Goal: Task Accomplishment & Management: Manage account settings

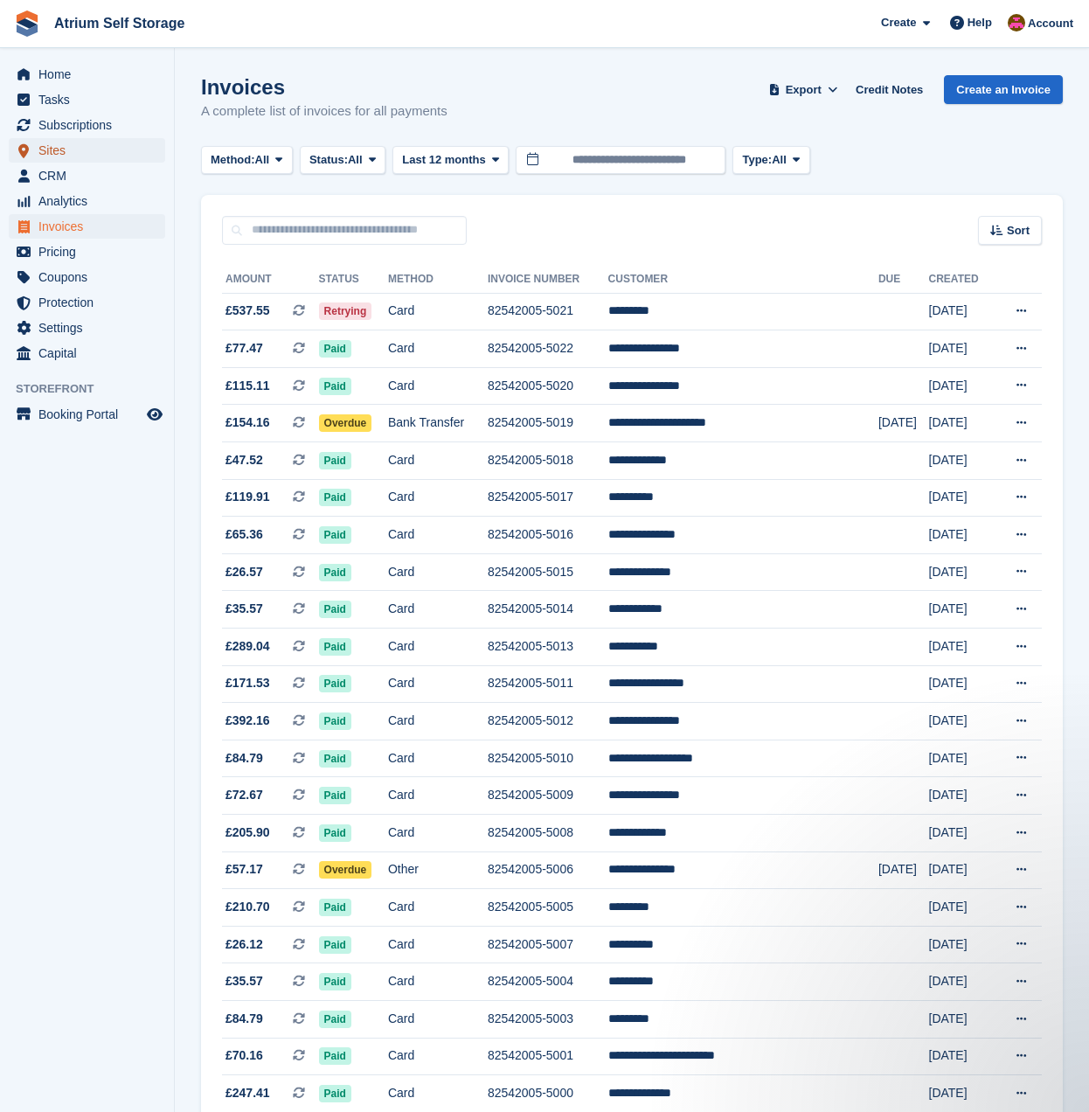
click at [75, 153] on span "Sites" at bounding box center [90, 150] width 105 height 24
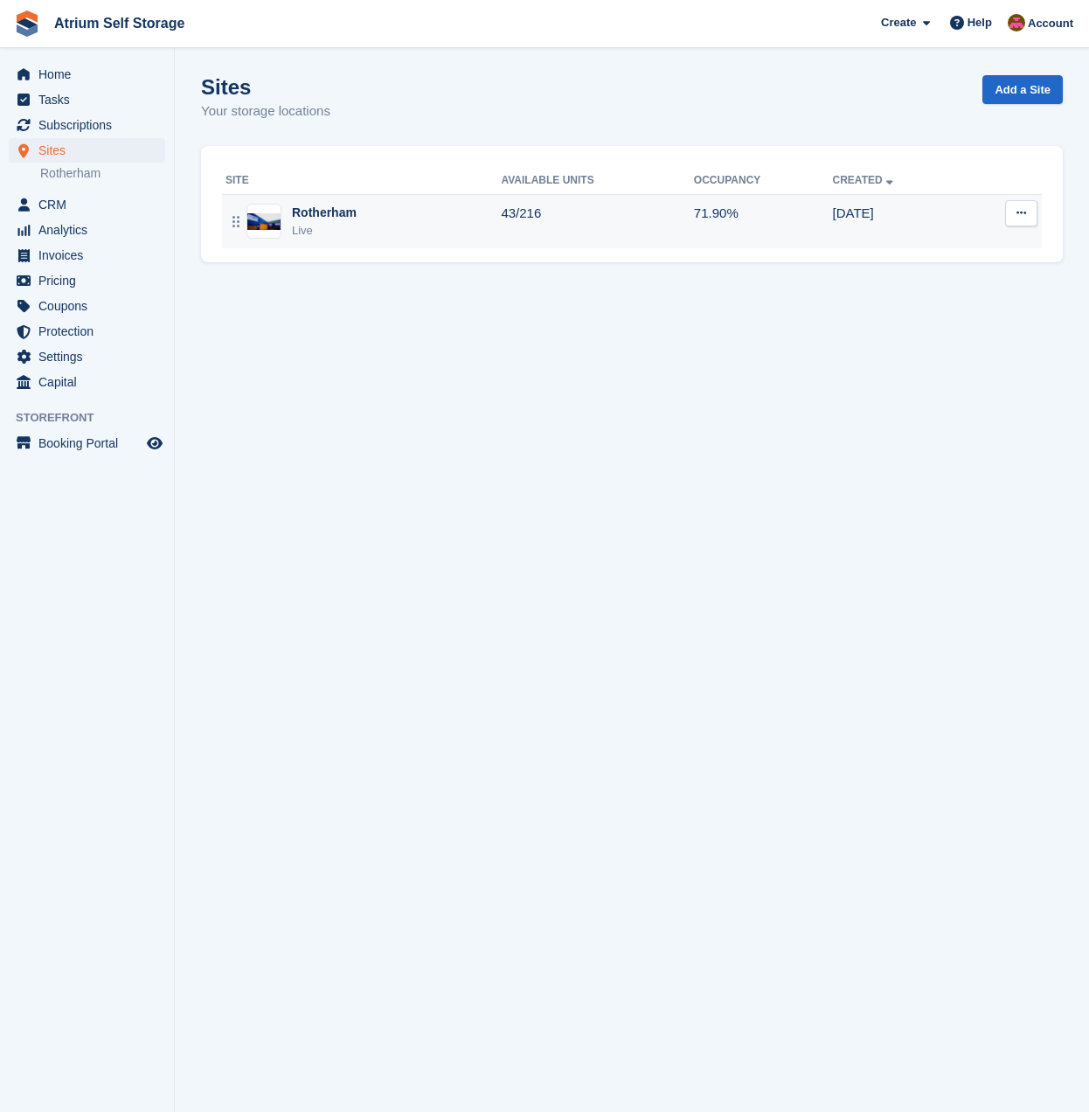
click at [342, 226] on div "Live" at bounding box center [324, 230] width 65 height 17
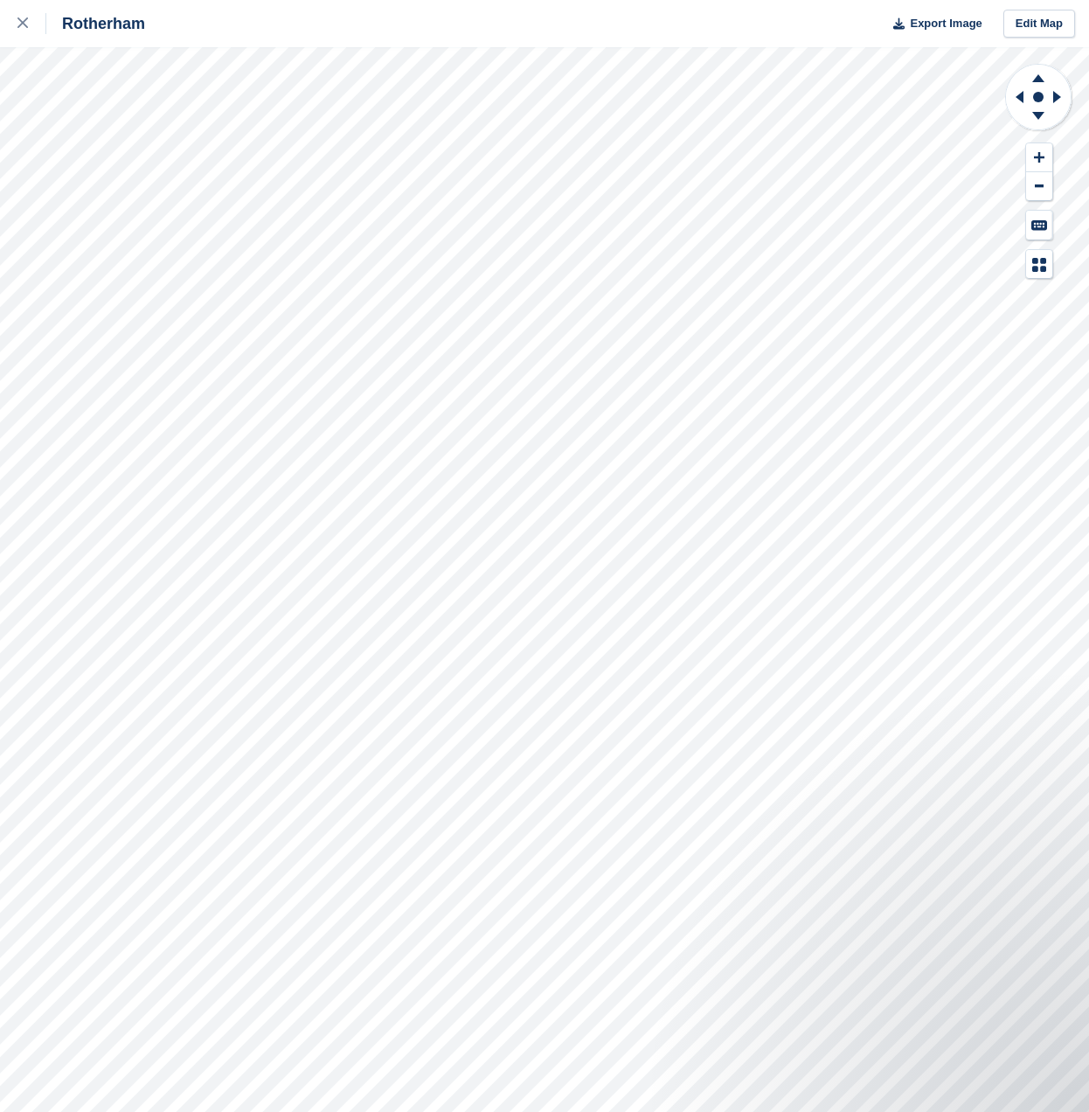
click at [111, 288] on div "Rotherham Export Image Edit Map" at bounding box center [544, 556] width 1089 height 1112
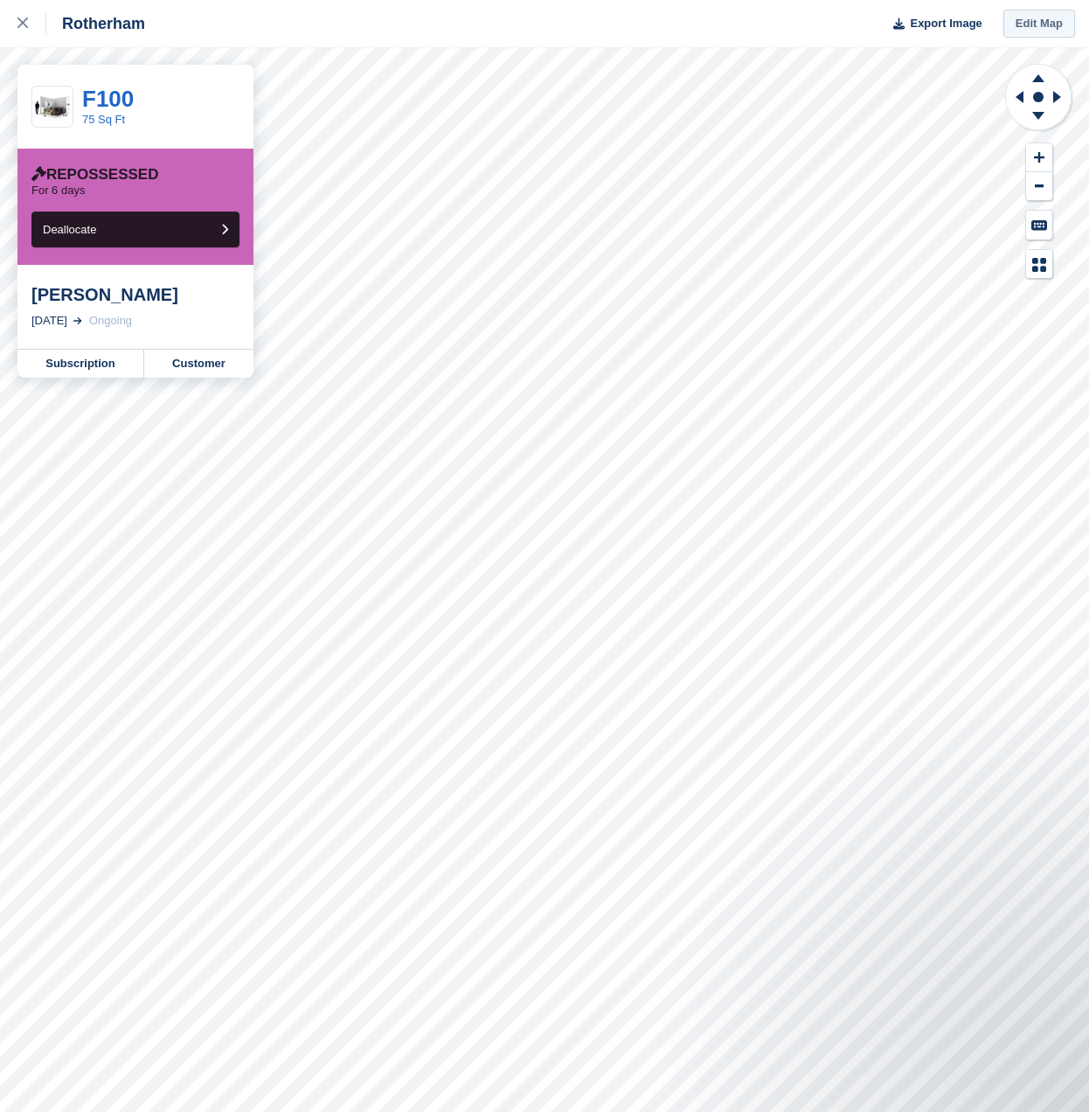
click at [1012, 24] on link "Edit Map" at bounding box center [1040, 24] width 72 height 29
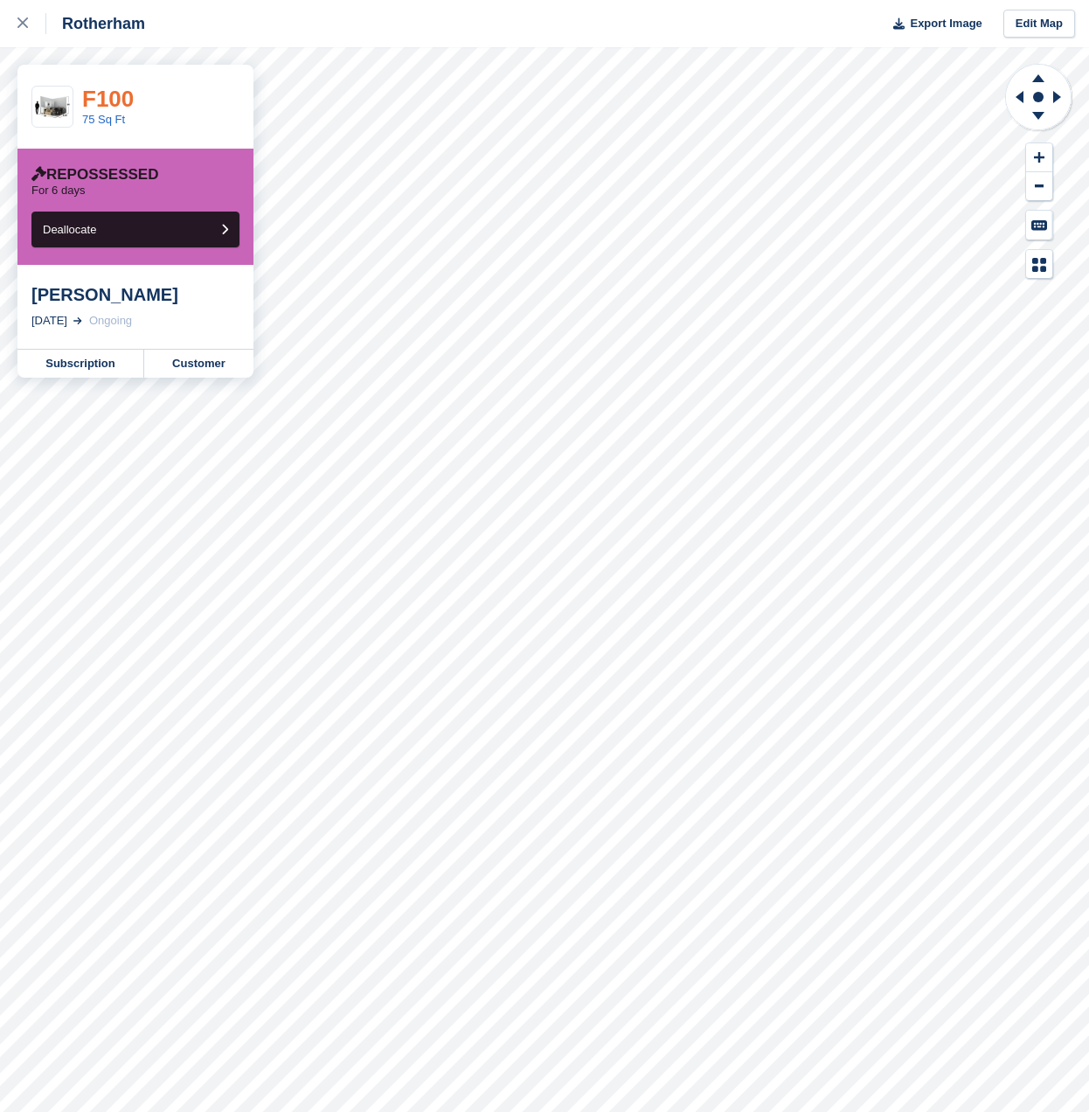
click at [112, 103] on link "F100" at bounding box center [108, 99] width 52 height 26
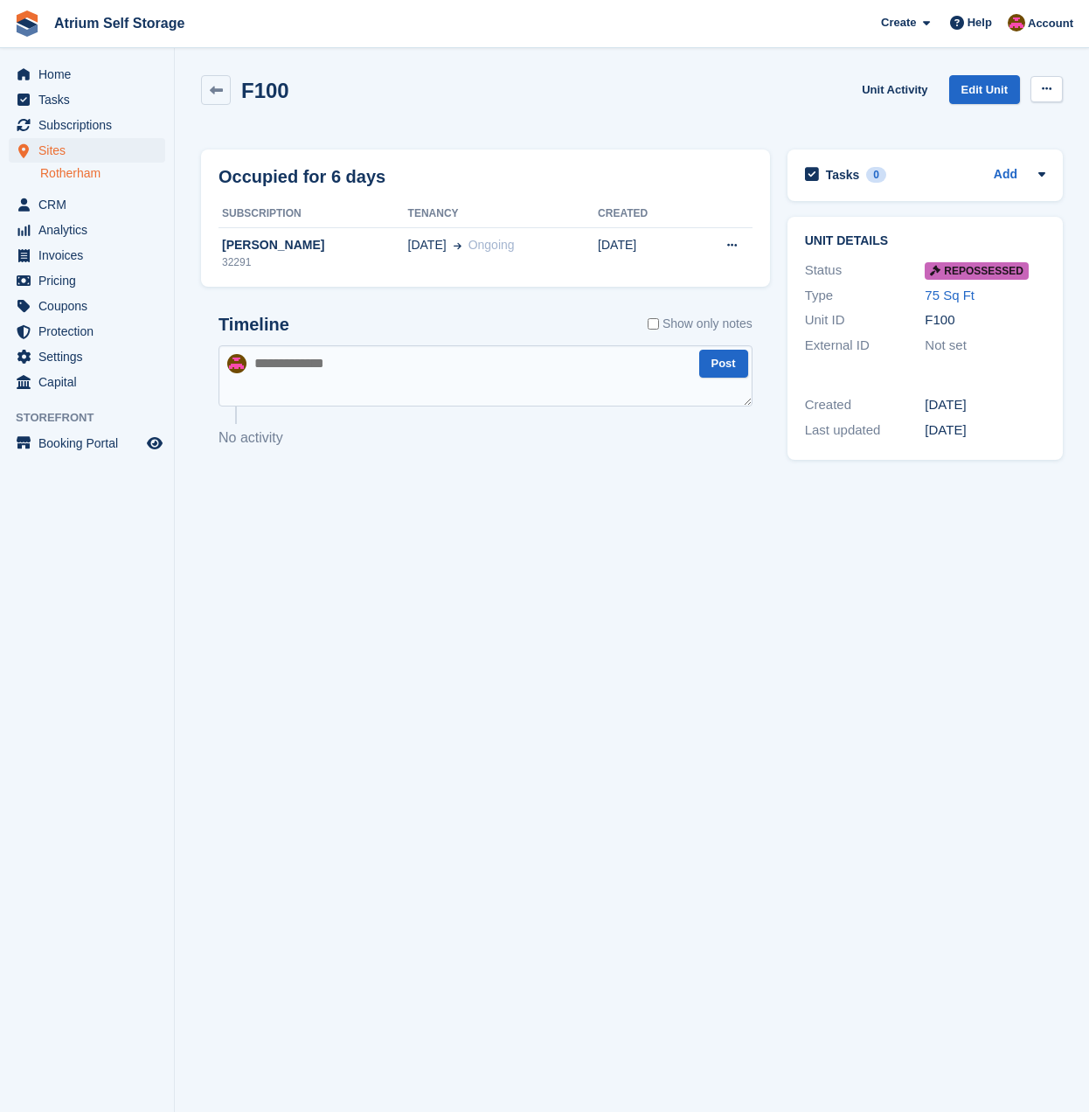
click at [1051, 90] on icon at bounding box center [1047, 88] width 10 height 11
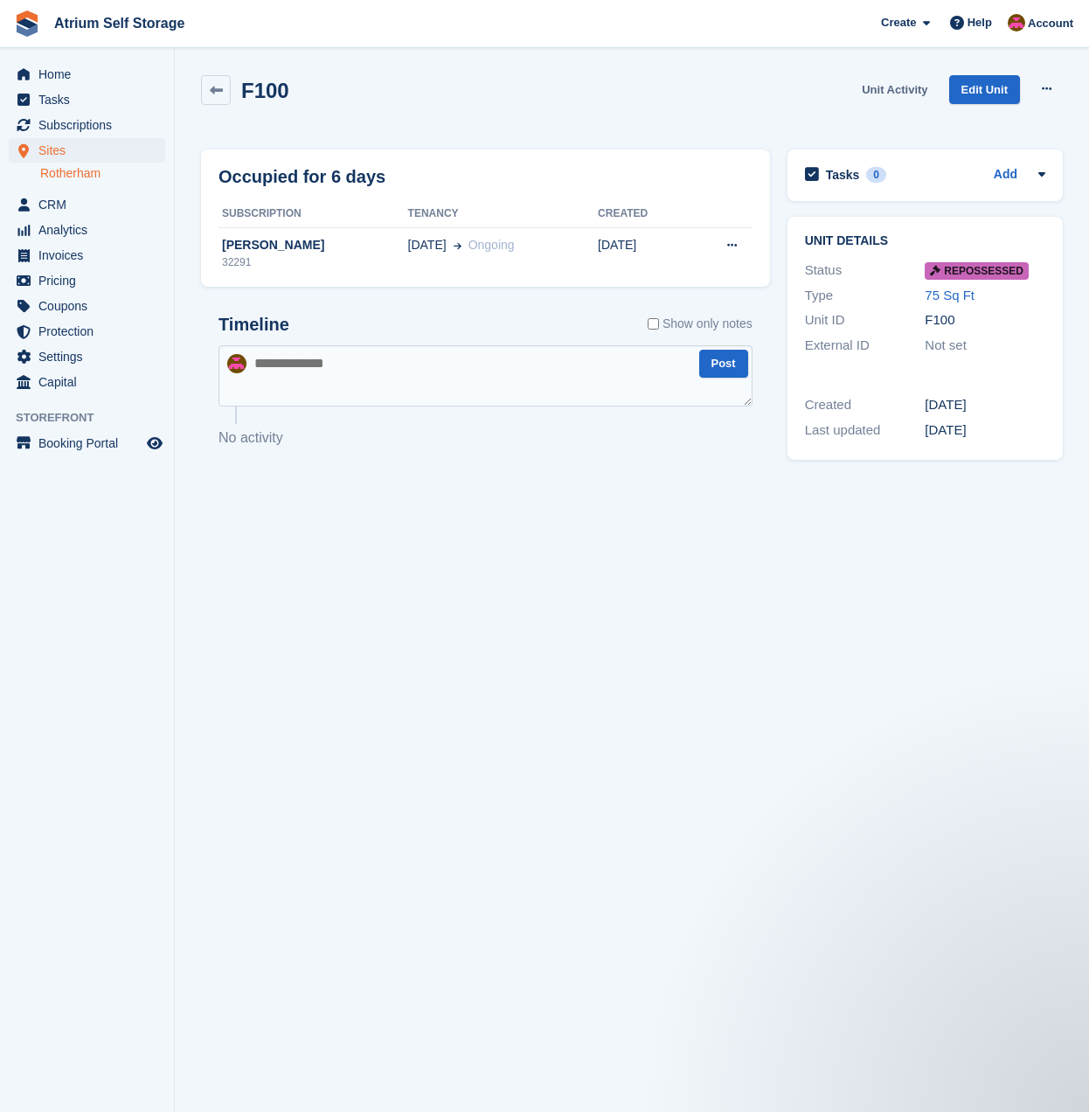
click at [916, 87] on link "Unit Activity" at bounding box center [895, 89] width 80 height 29
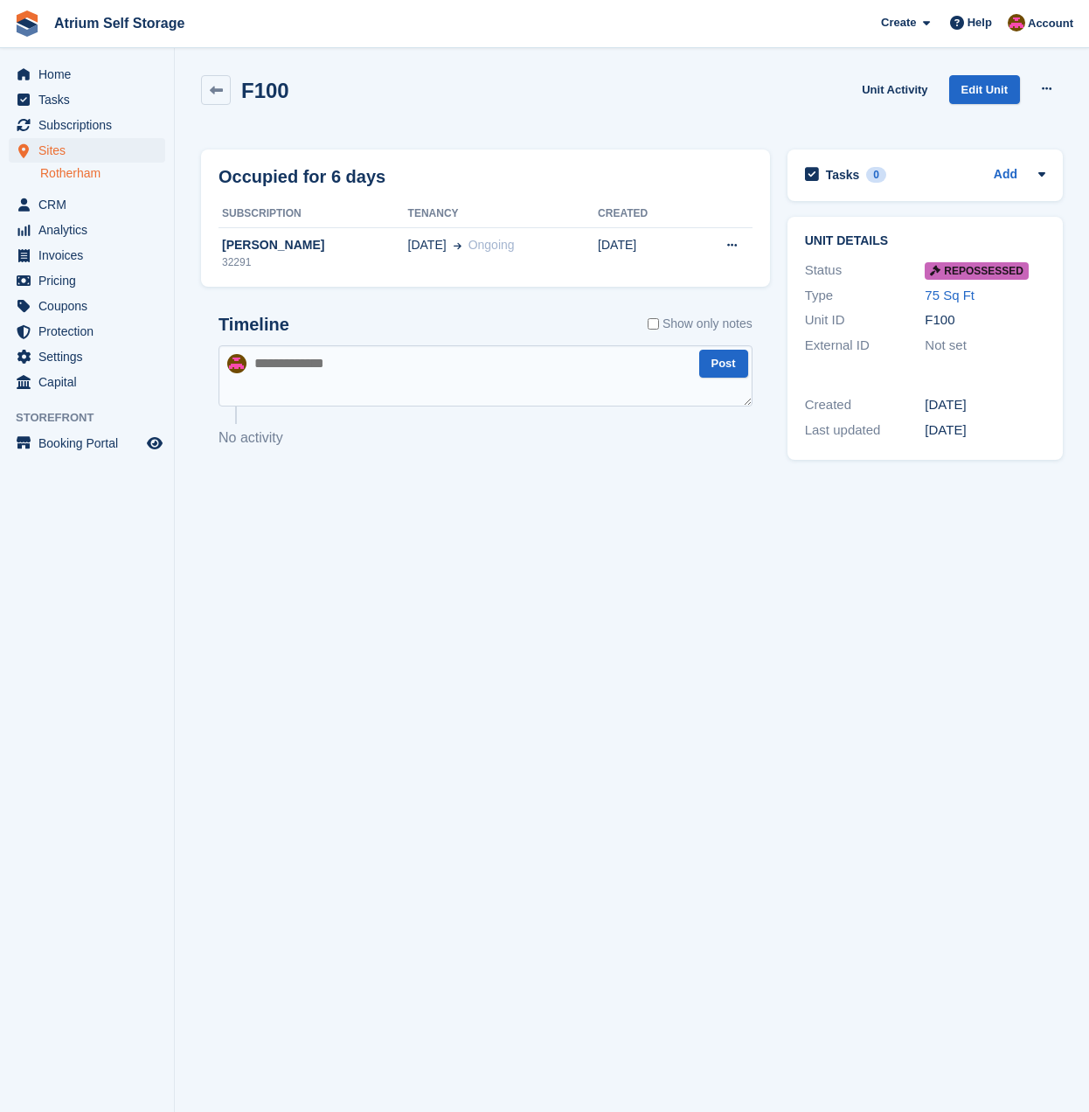
click at [967, 274] on span "Repossessed" at bounding box center [977, 270] width 104 height 17
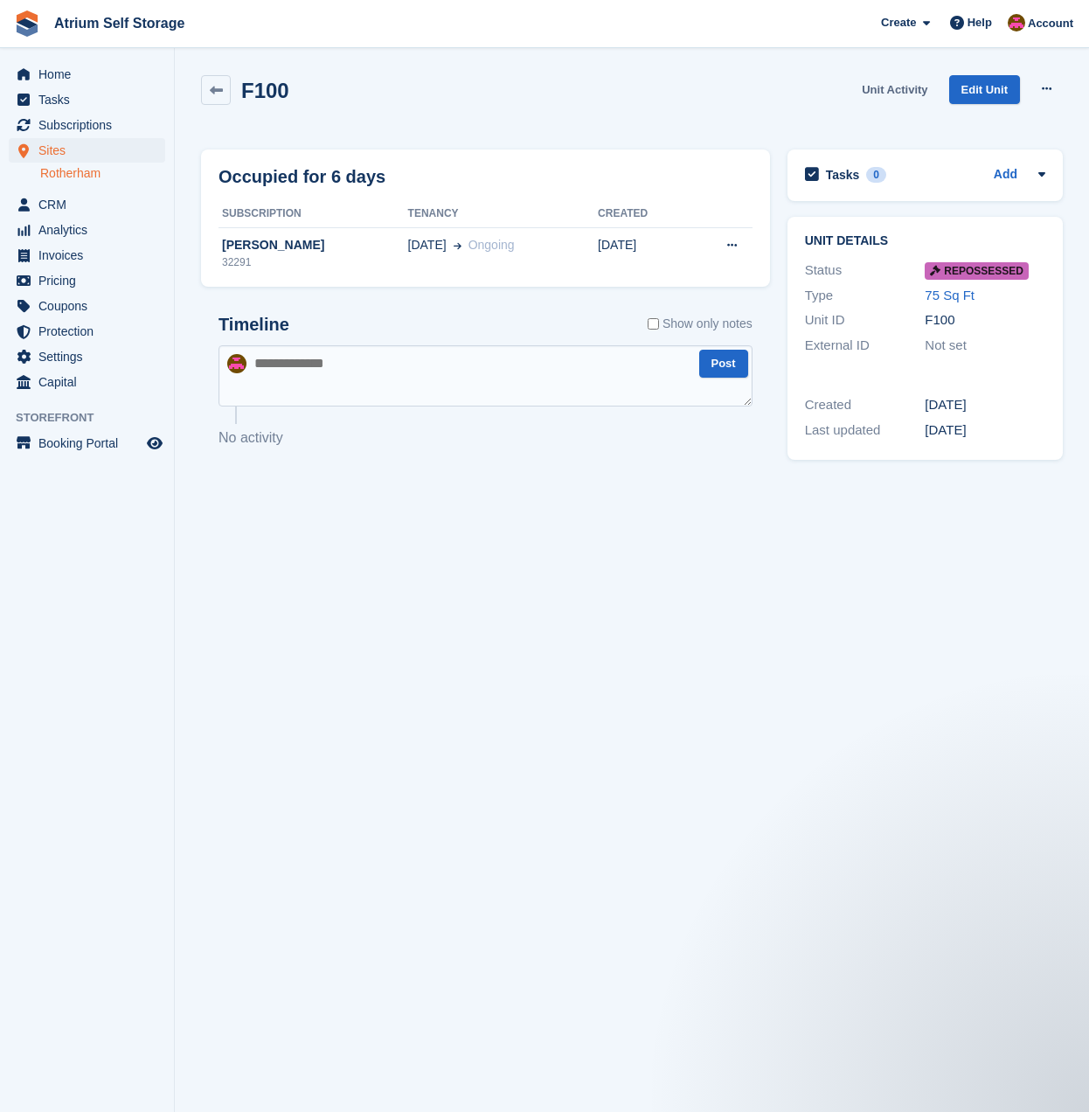
click at [898, 92] on link "Unit Activity" at bounding box center [895, 89] width 80 height 29
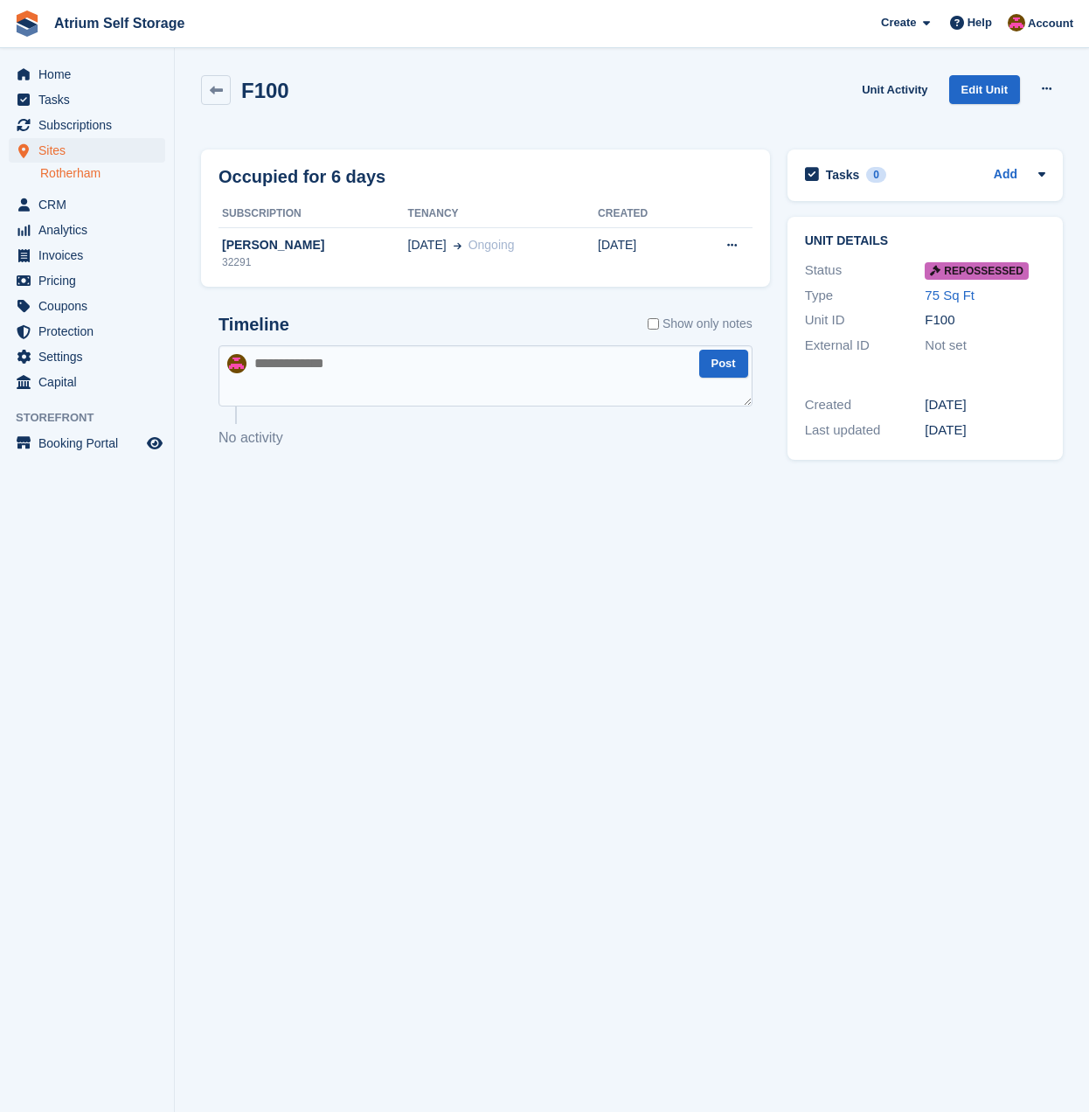
click at [949, 273] on span "Repossessed" at bounding box center [977, 270] width 104 height 17
click at [1053, 86] on button at bounding box center [1047, 89] width 32 height 26
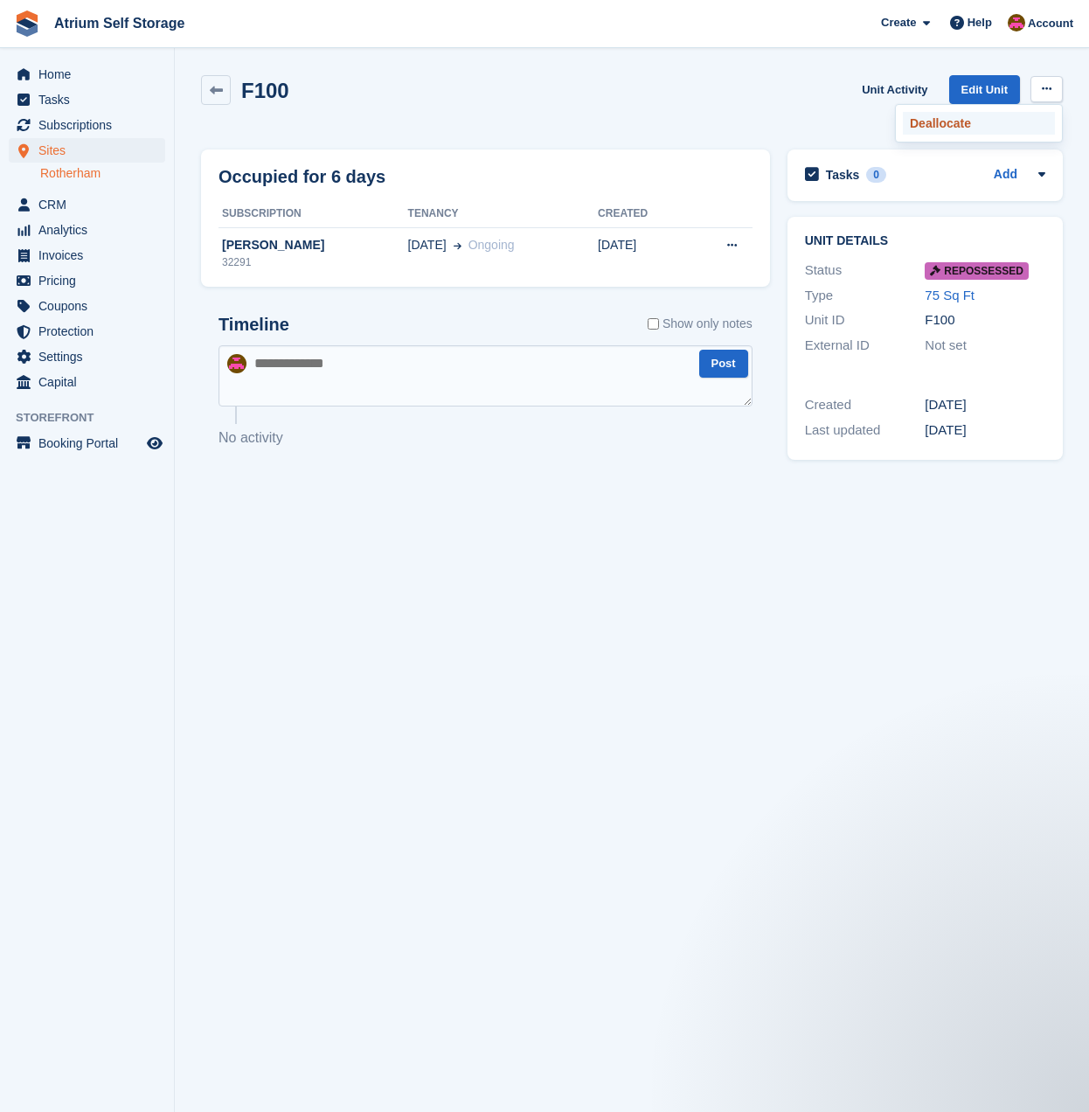
click at [1005, 124] on p "Deallocate" at bounding box center [979, 123] width 152 height 23
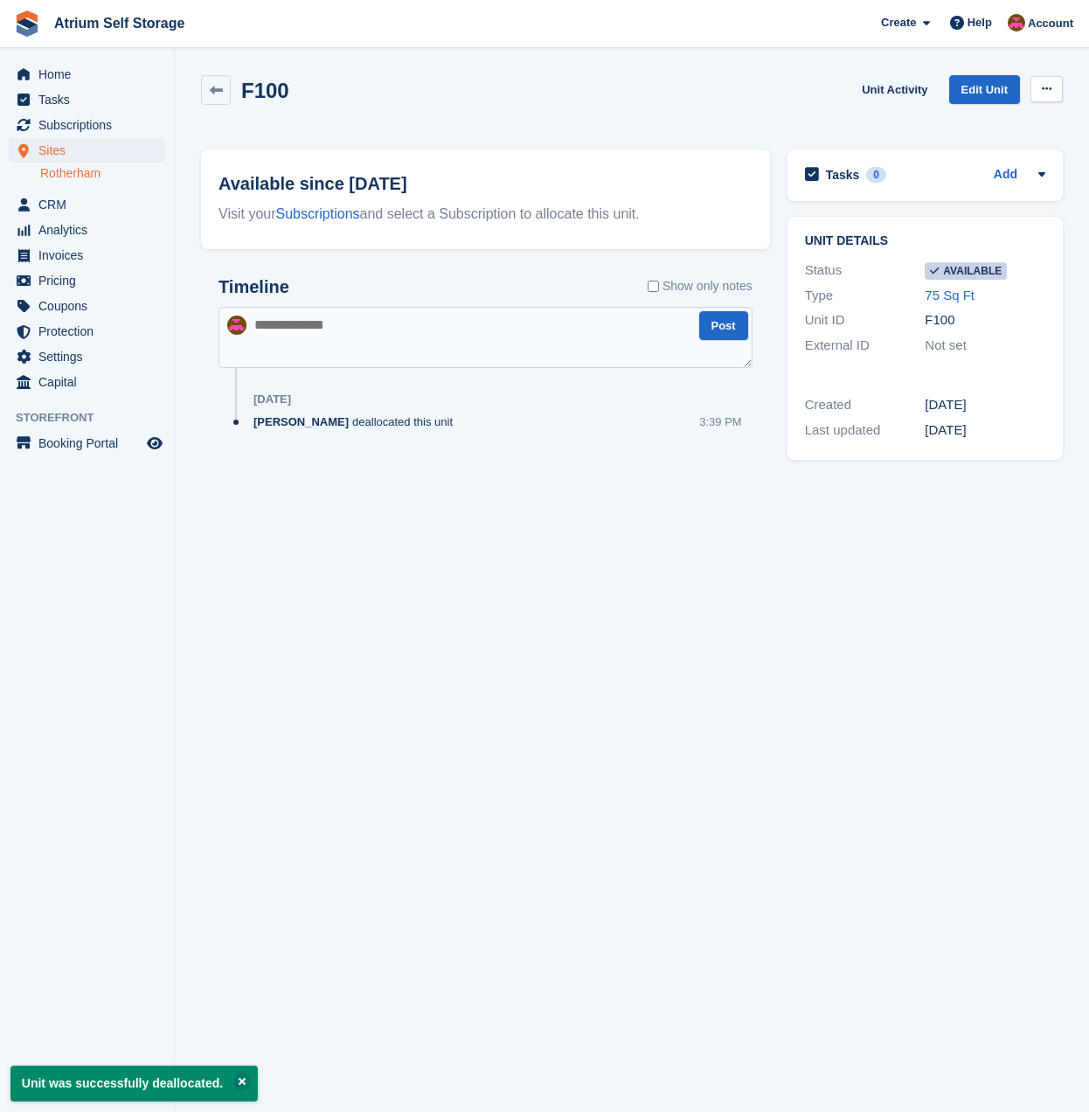
click at [1037, 87] on button at bounding box center [1047, 89] width 32 height 26
click at [727, 95] on div "F100 Unit Activity Edit Unit Make unavailable Delete unit" at bounding box center [632, 100] width 862 height 50
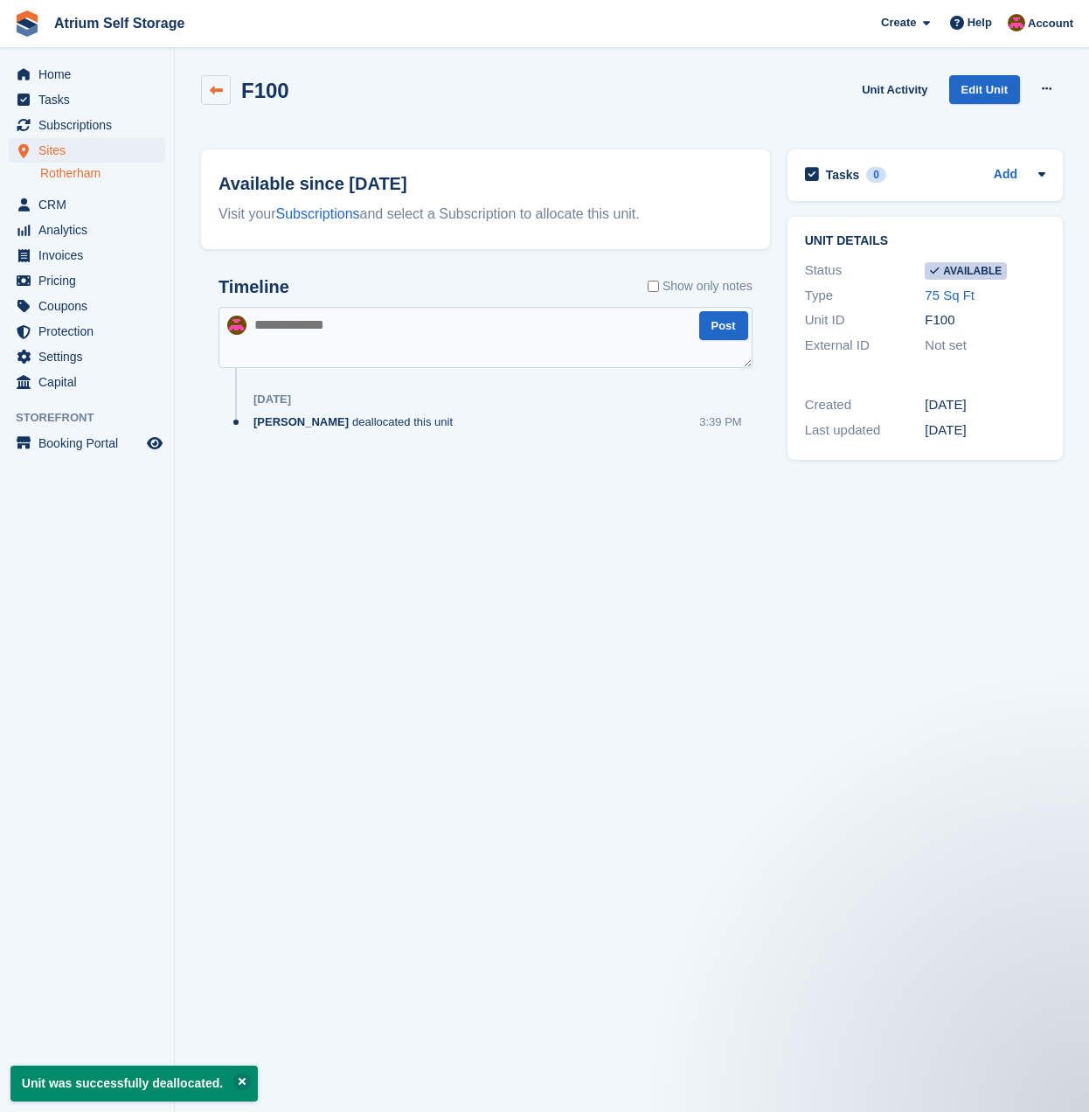
click at [221, 91] on icon at bounding box center [216, 90] width 13 height 13
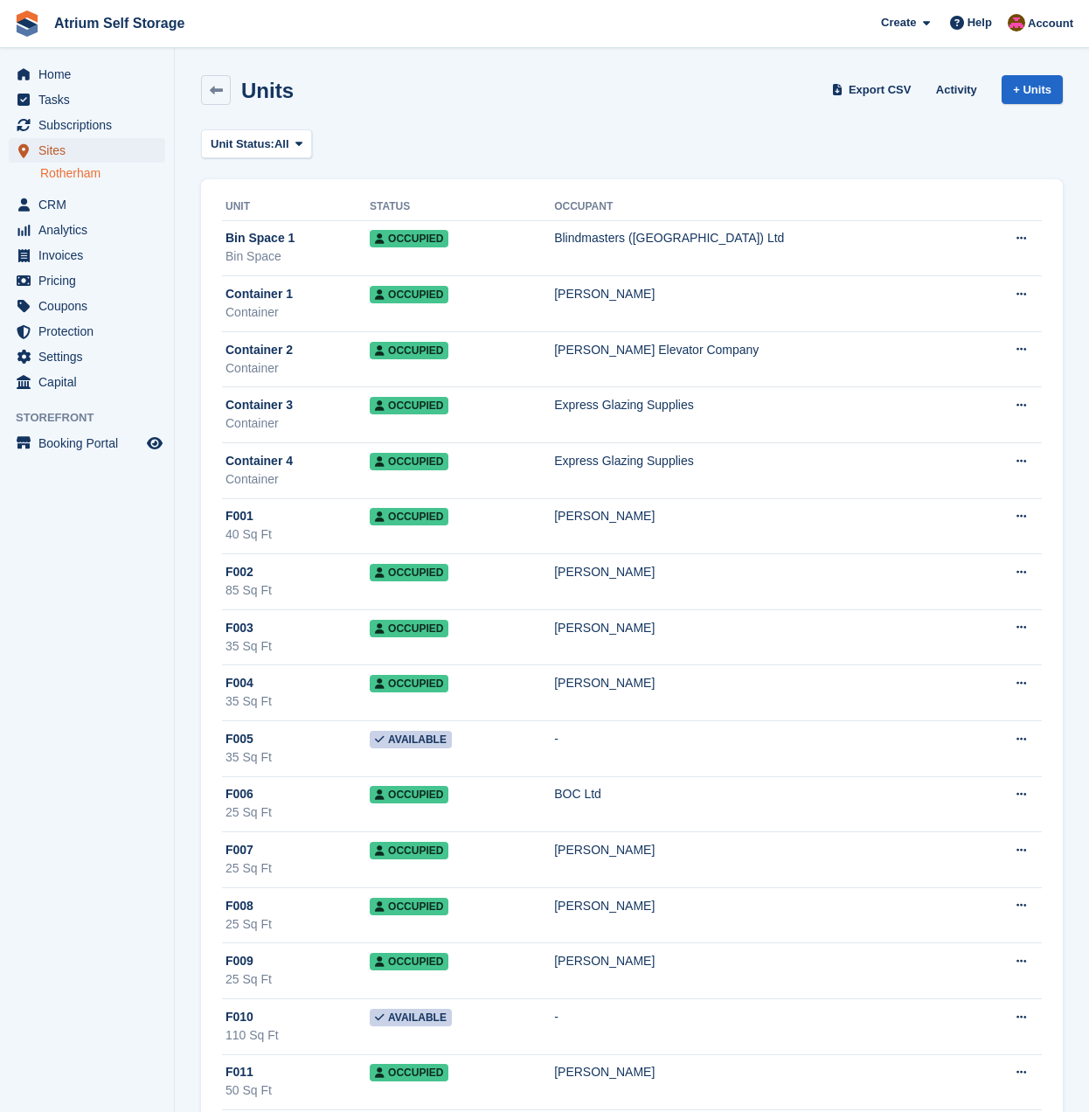
click at [72, 146] on span "Sites" at bounding box center [90, 150] width 105 height 24
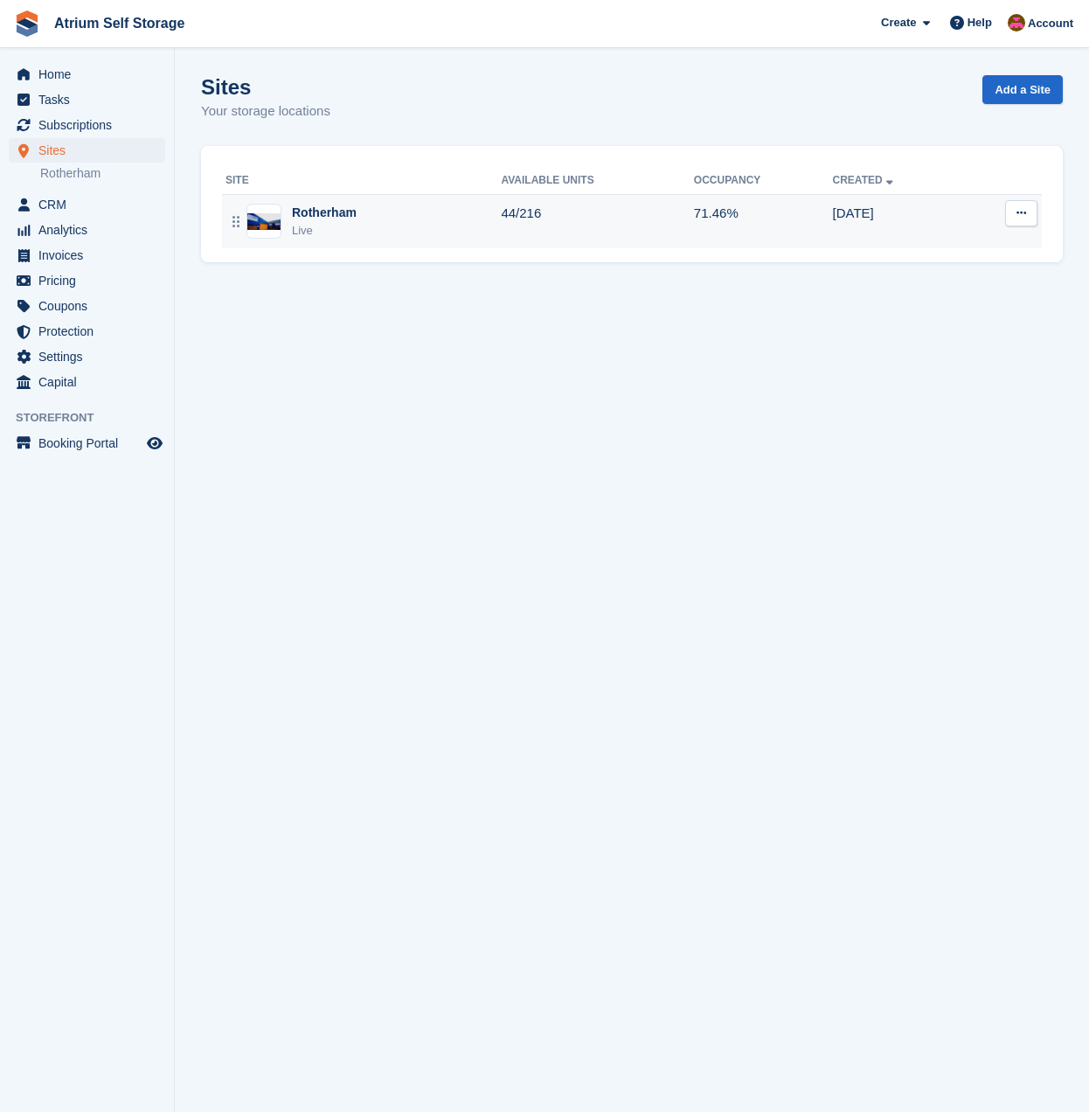
click at [309, 233] on div "Live" at bounding box center [324, 230] width 65 height 17
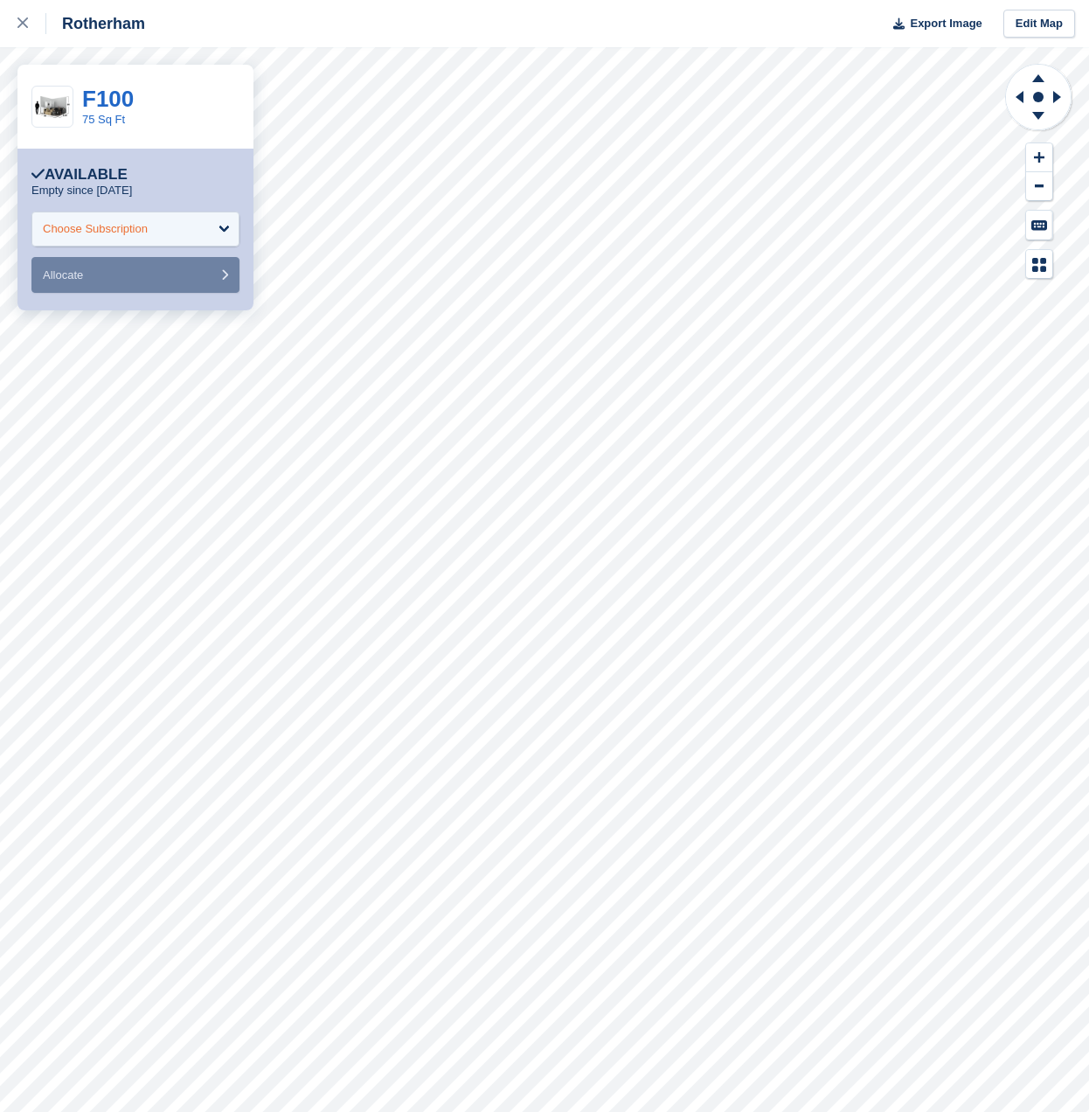
click at [165, 226] on div "Choose Subscription" at bounding box center [135, 229] width 208 height 35
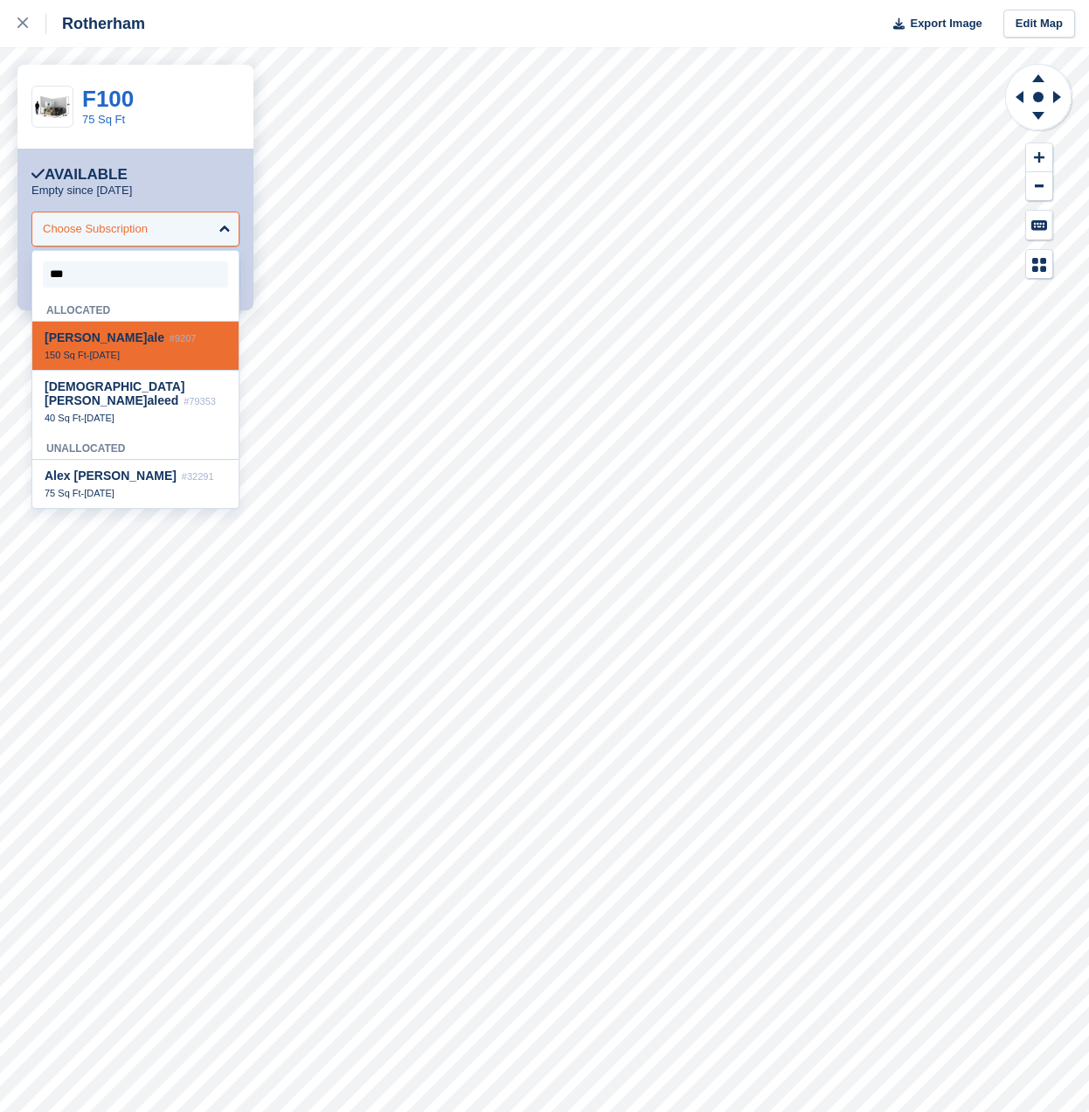
type input "****"
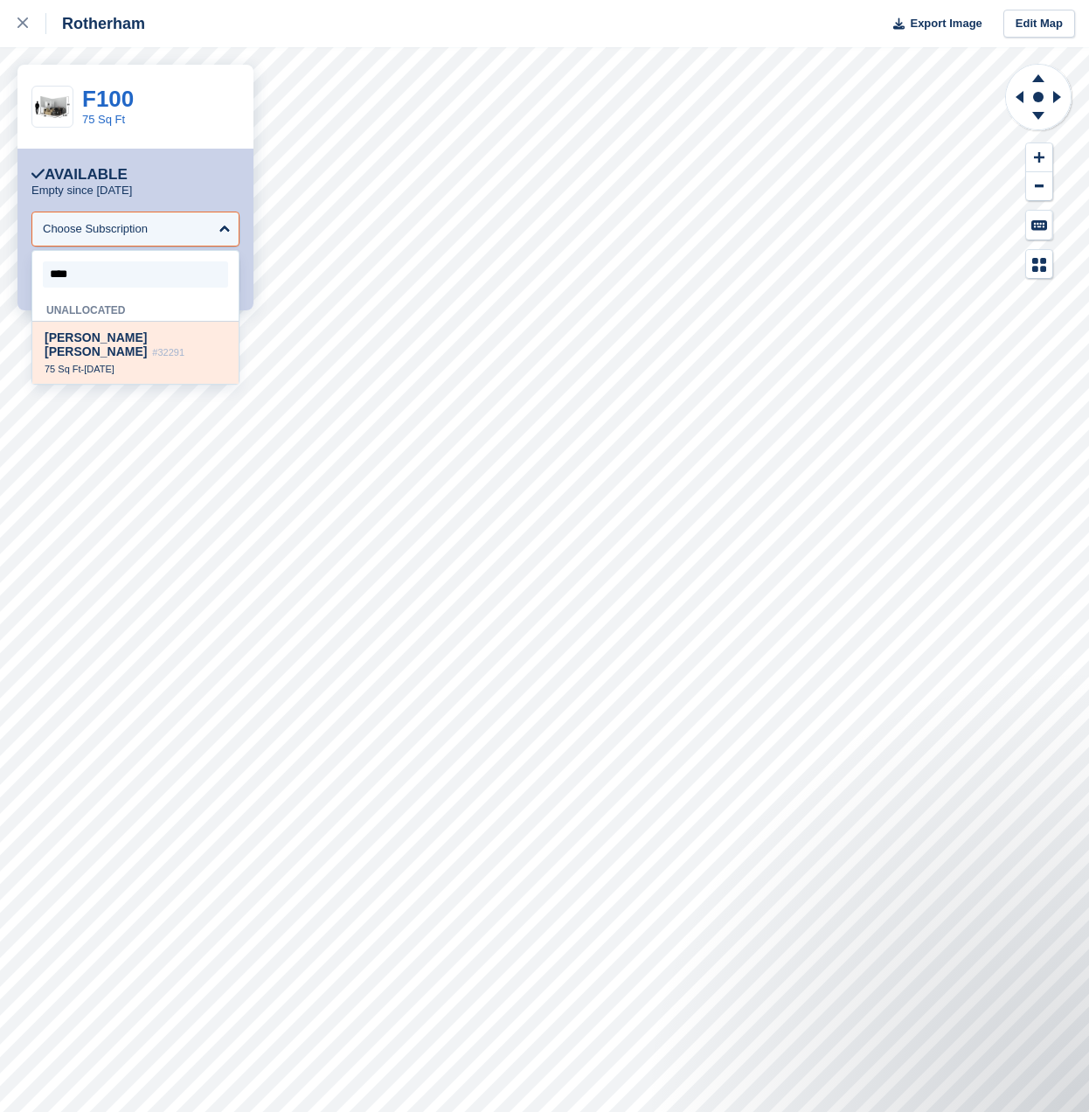
click at [152, 347] on span "#32291" at bounding box center [168, 352] width 32 height 10
select select "*****"
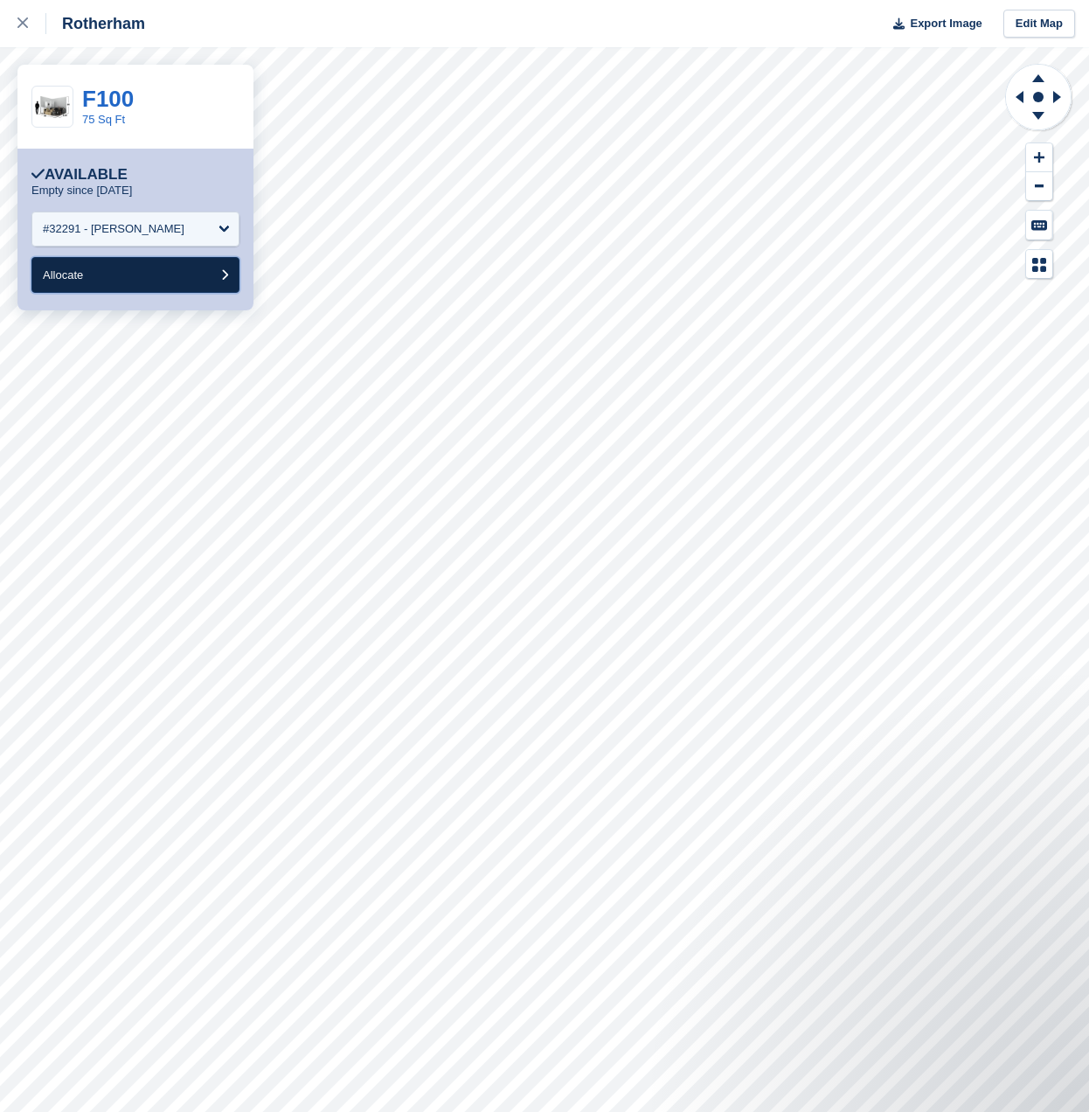
click at [145, 274] on button "Allocate" at bounding box center [135, 275] width 208 height 36
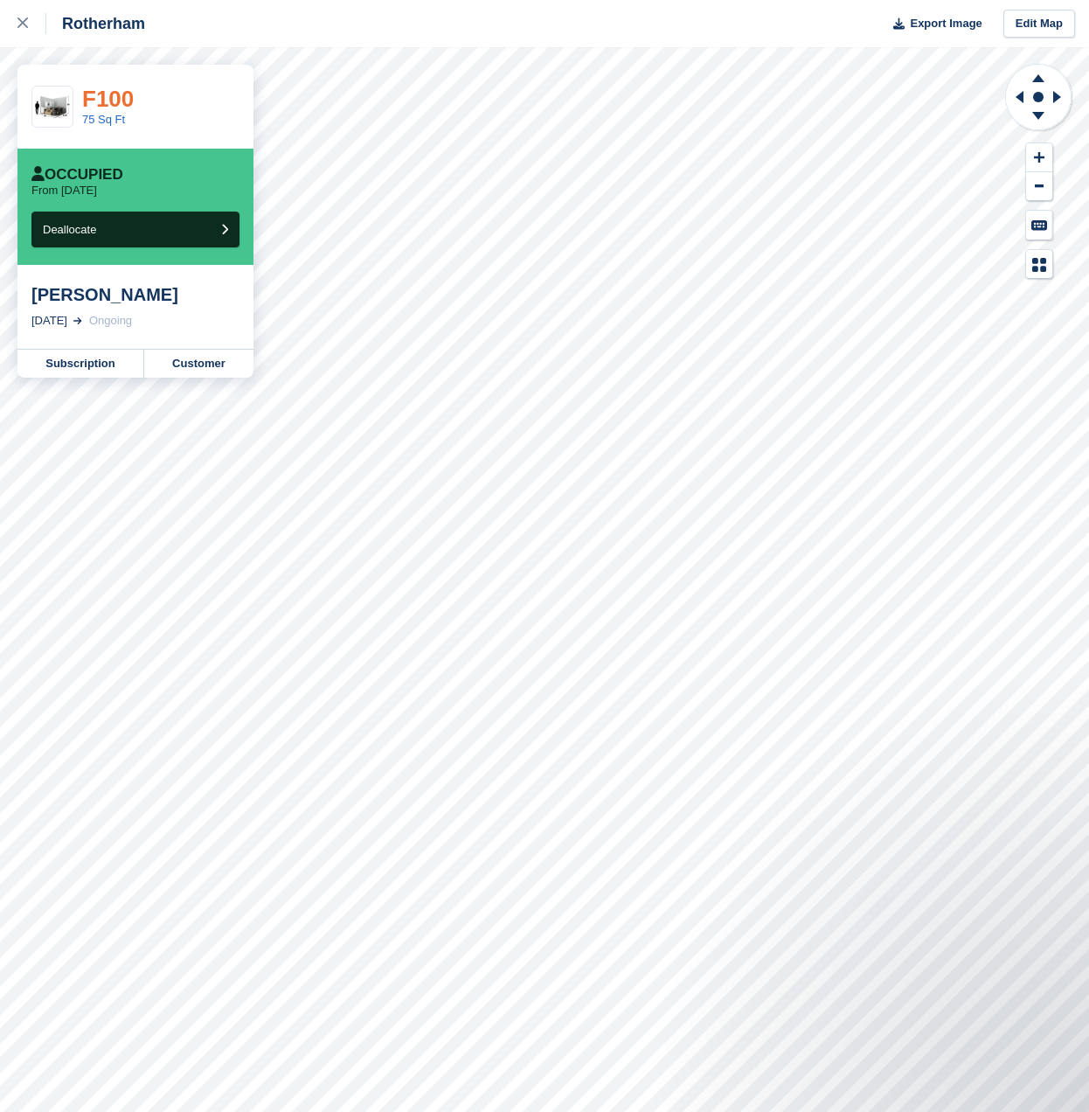
click at [103, 93] on link "F100" at bounding box center [108, 99] width 52 height 26
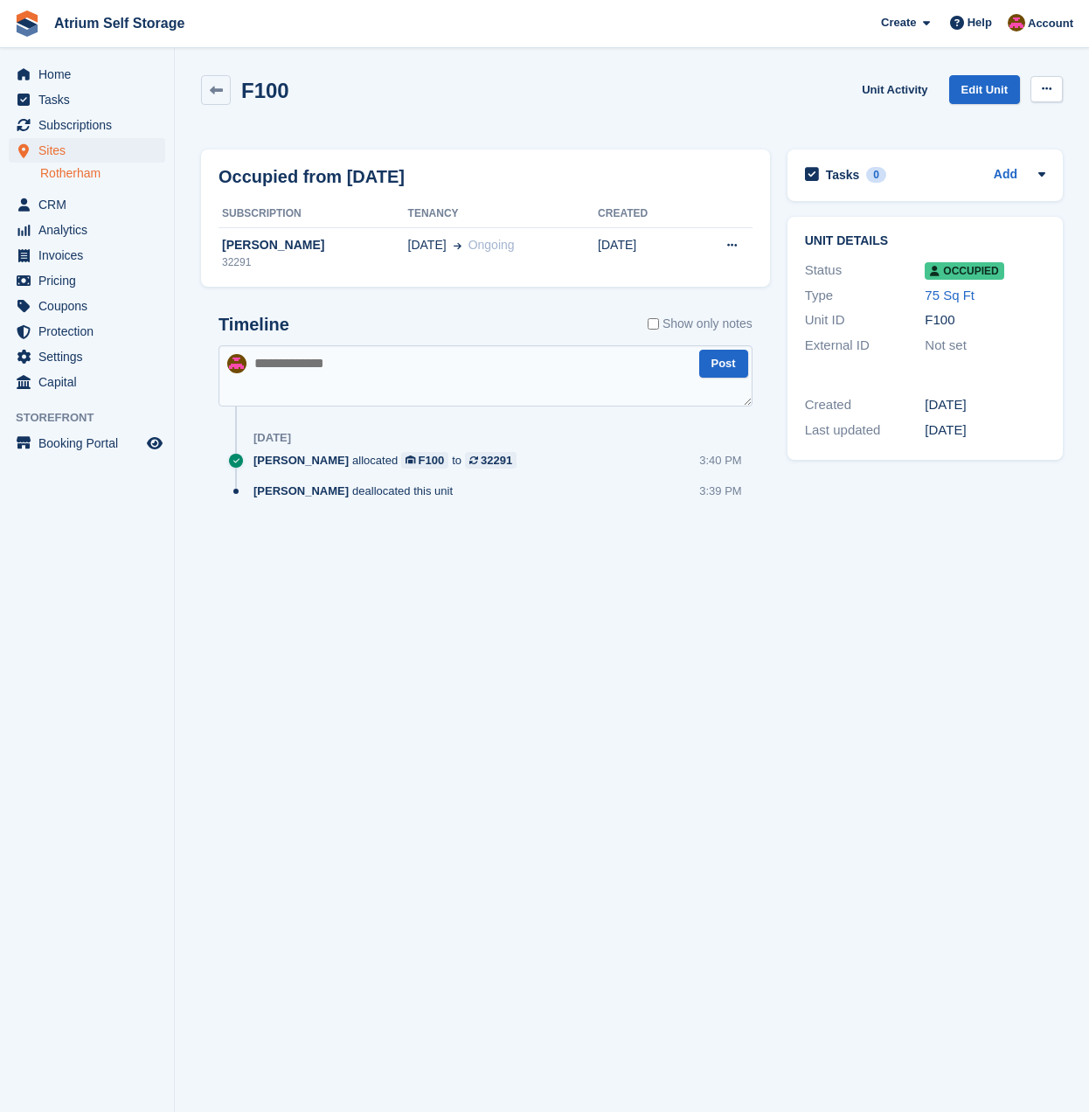
click at [1040, 91] on button at bounding box center [1047, 89] width 32 height 26
click at [1006, 120] on p "Overlock" at bounding box center [979, 123] width 152 height 23
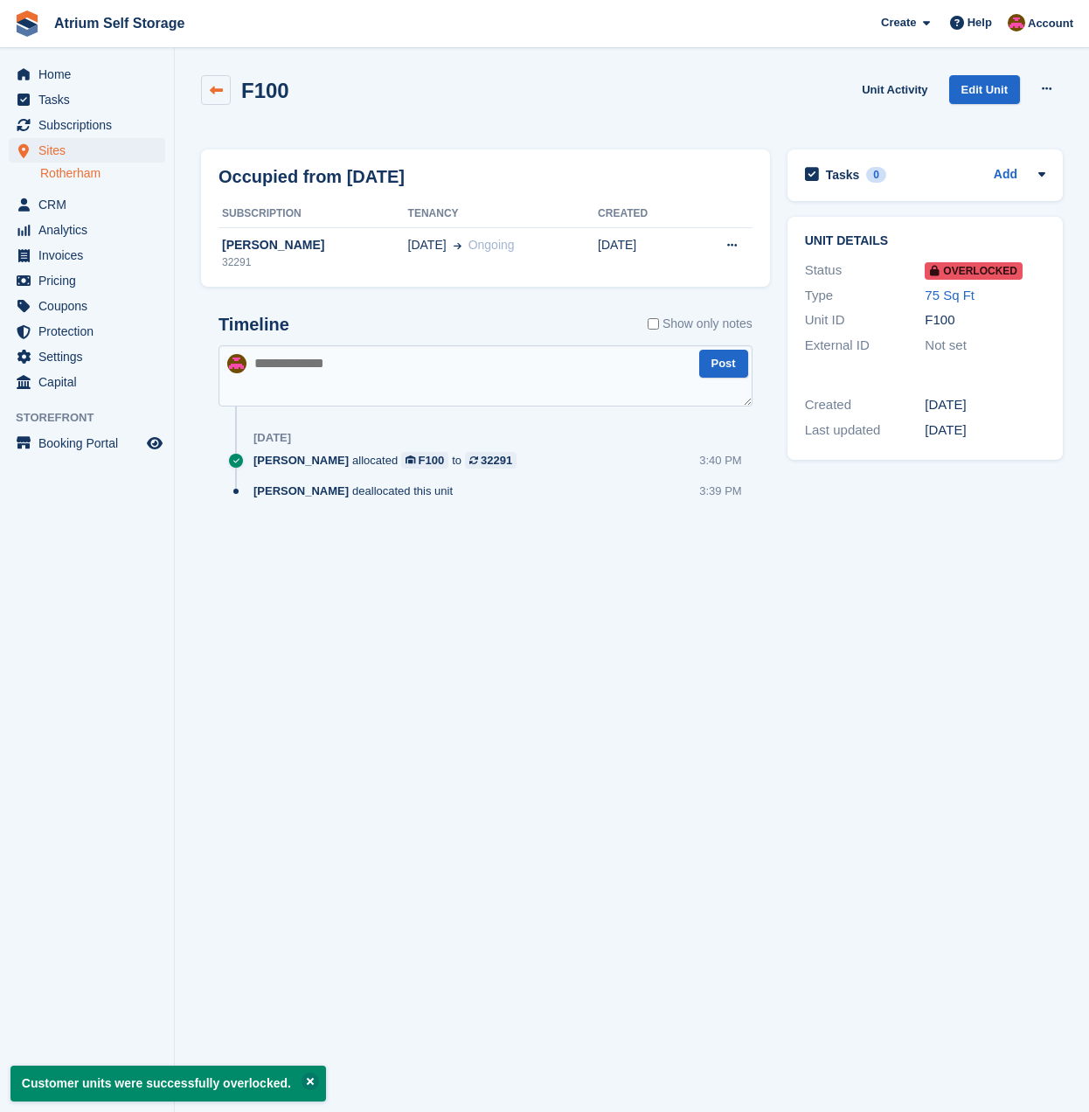
click at [208, 90] on link at bounding box center [216, 90] width 30 height 30
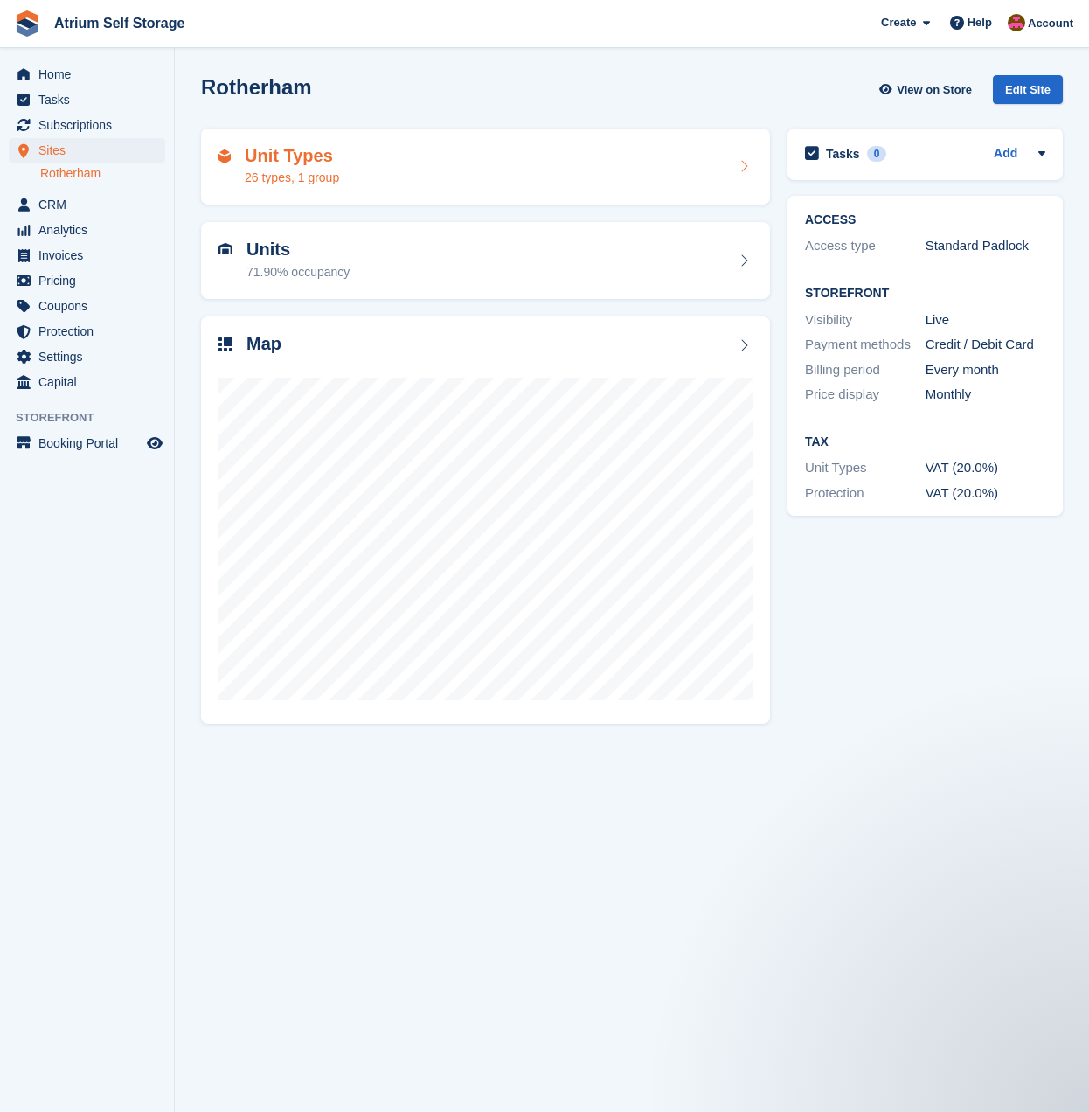
click at [429, 171] on div "Unit Types 26 types, 1 group" at bounding box center [486, 167] width 534 height 42
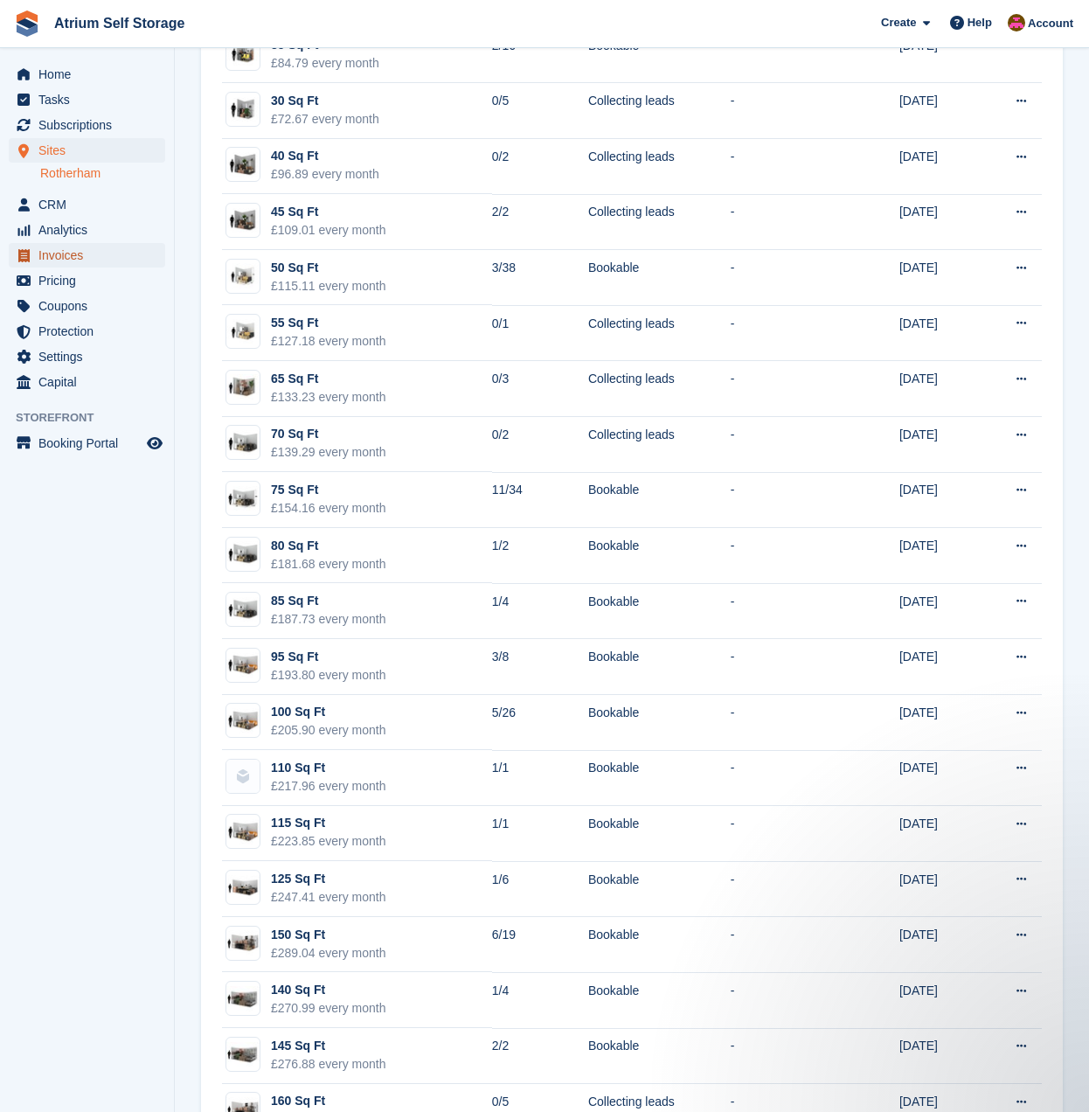
click at [72, 261] on span "Invoices" at bounding box center [90, 255] width 105 height 24
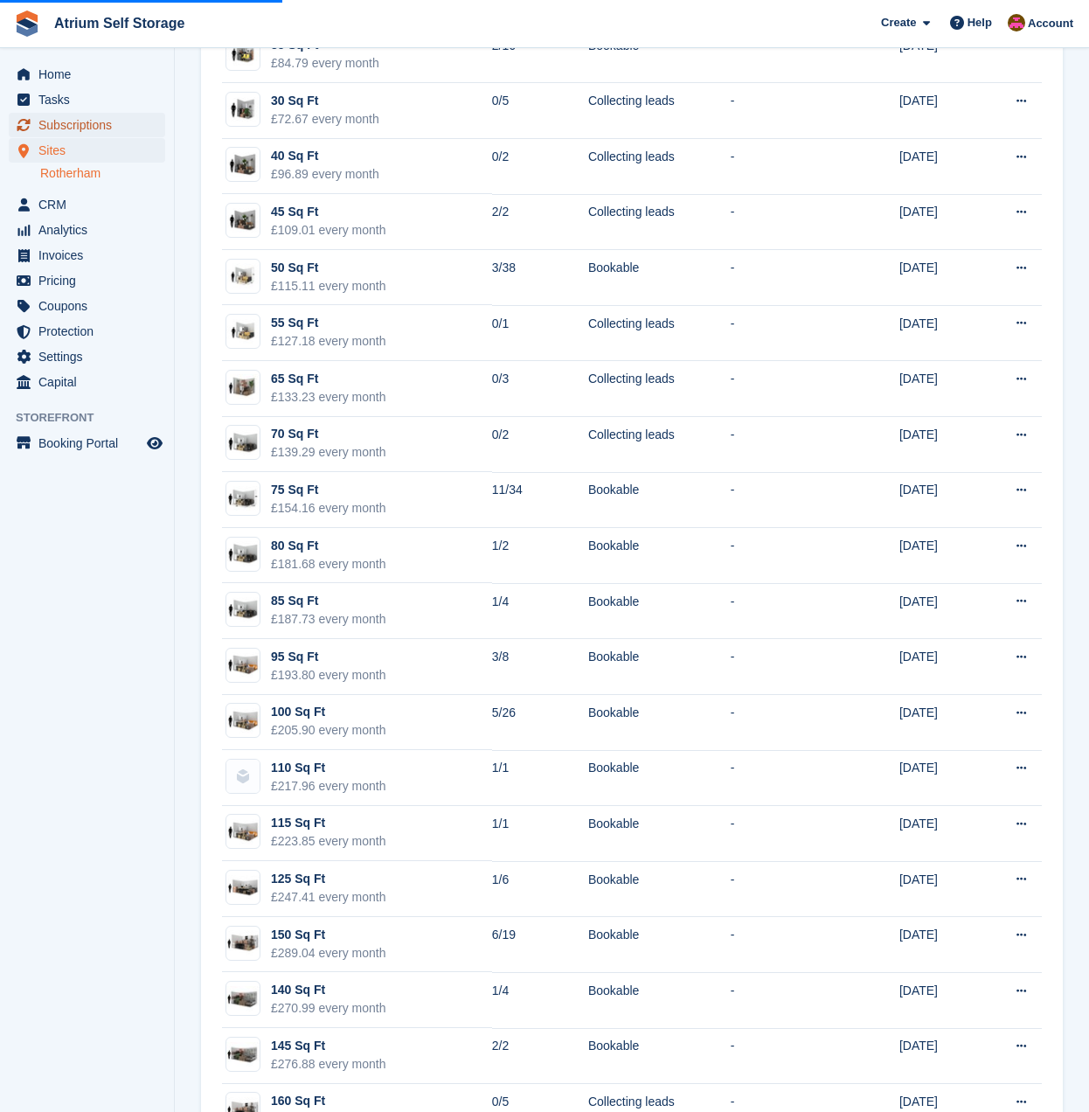
click at [112, 129] on span "Subscriptions" at bounding box center [90, 125] width 105 height 24
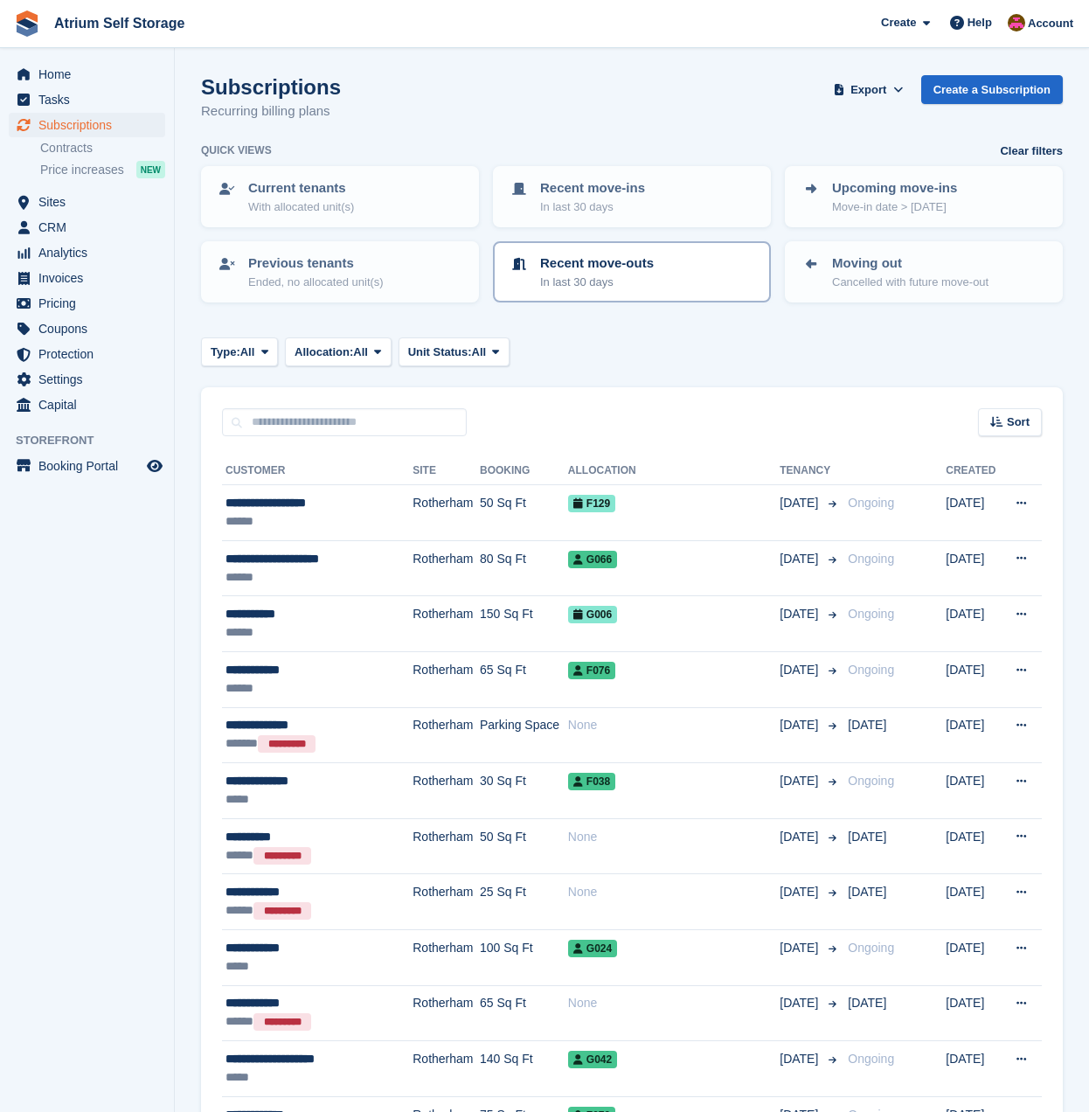
click at [736, 279] on div "Recent move-outs In last 30 days" at bounding box center [632, 272] width 247 height 37
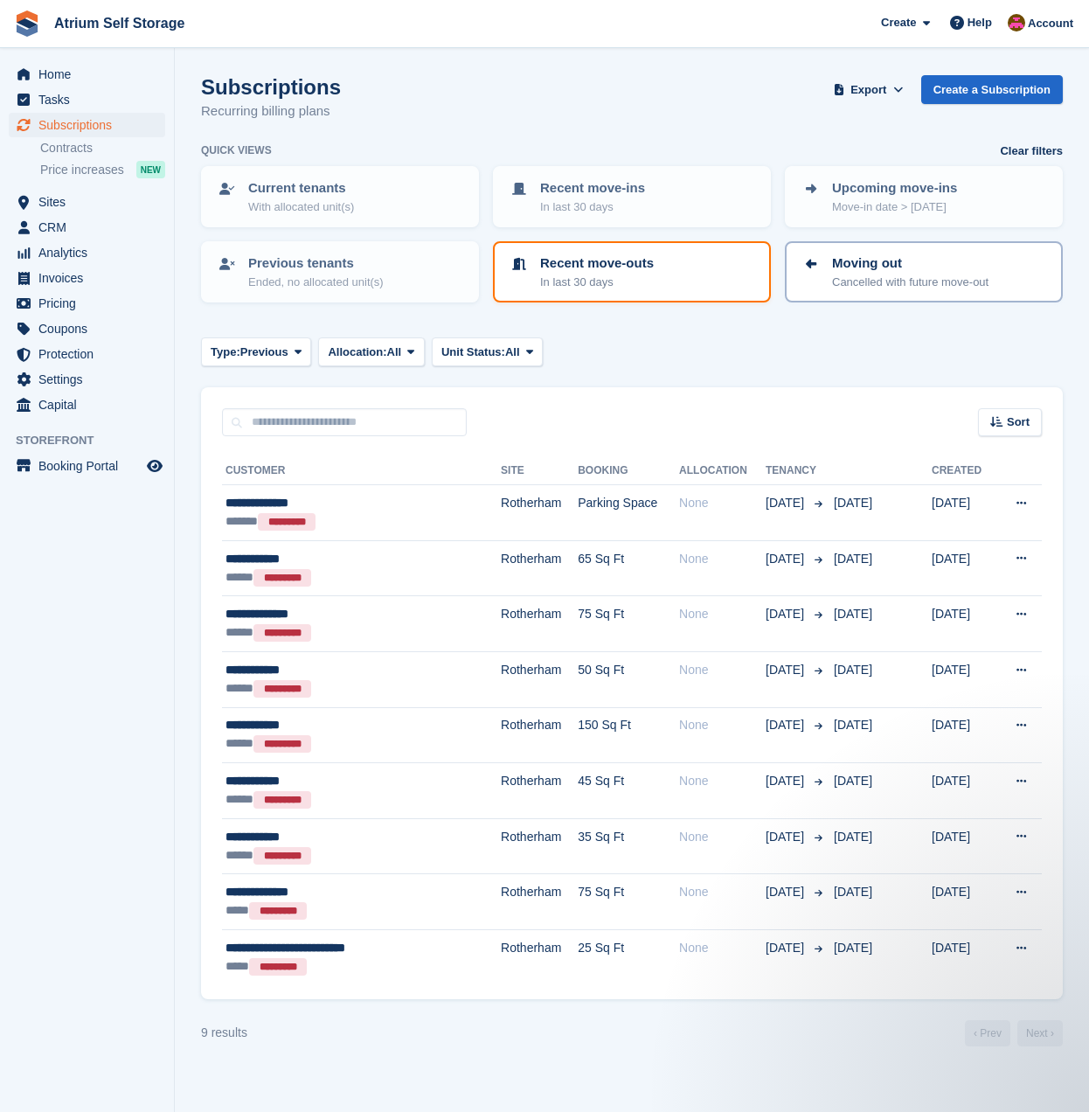
click at [935, 288] on p "Cancelled with future move-out" at bounding box center [910, 282] width 156 height 17
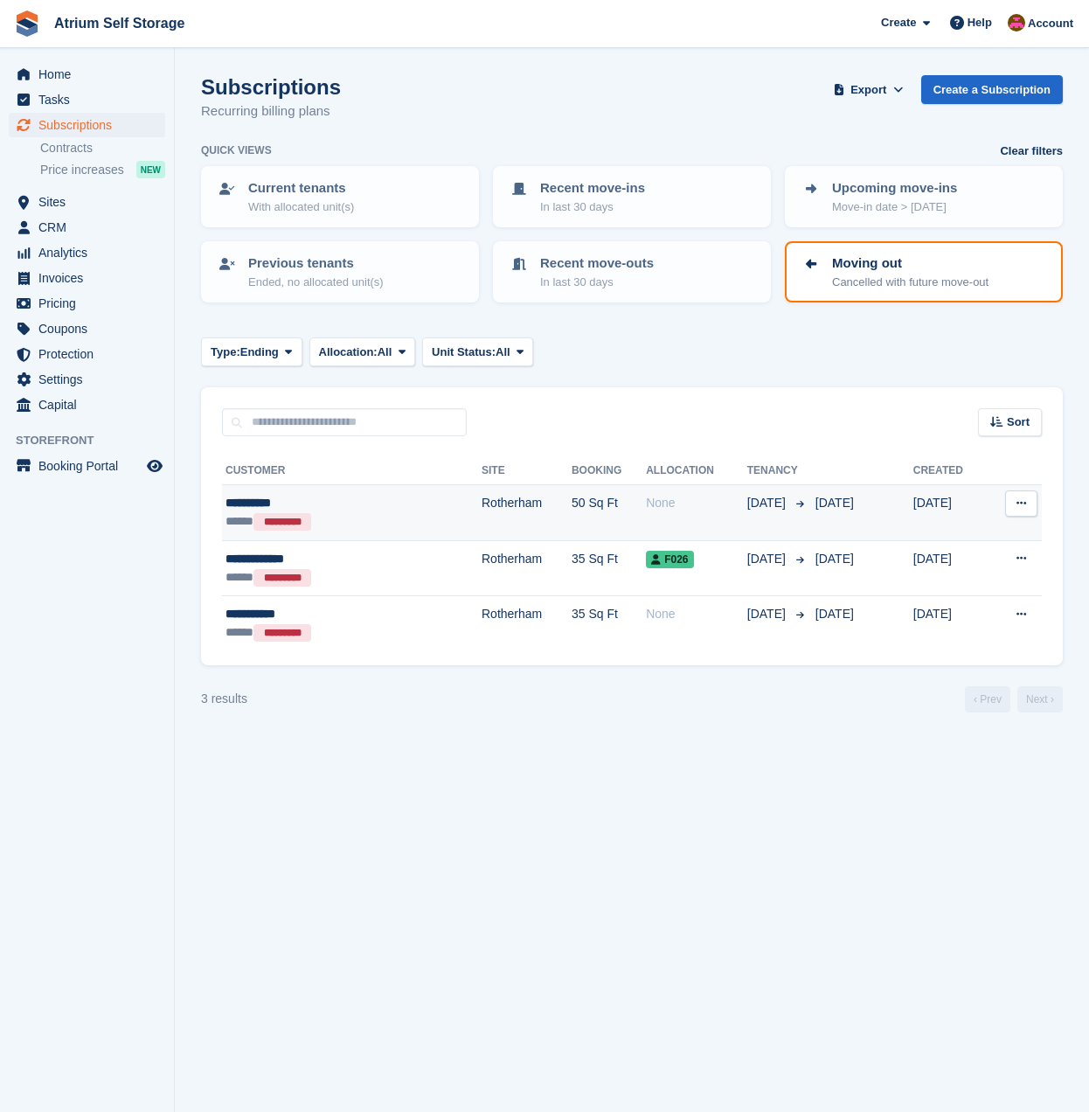
click at [482, 513] on td "Rotherham" at bounding box center [527, 513] width 90 height 56
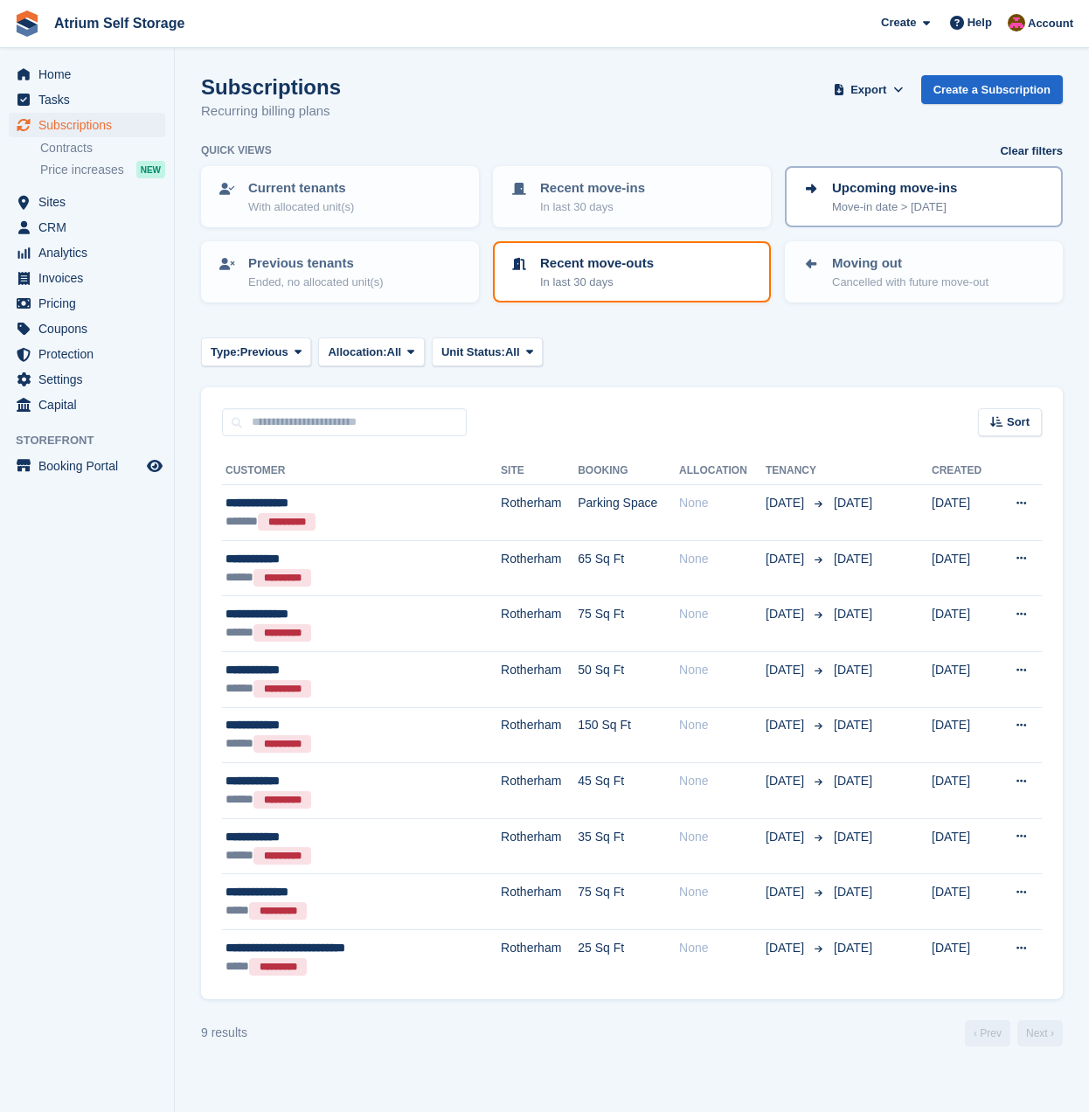
click at [948, 206] on p "Move-in date > today" at bounding box center [894, 206] width 125 height 17
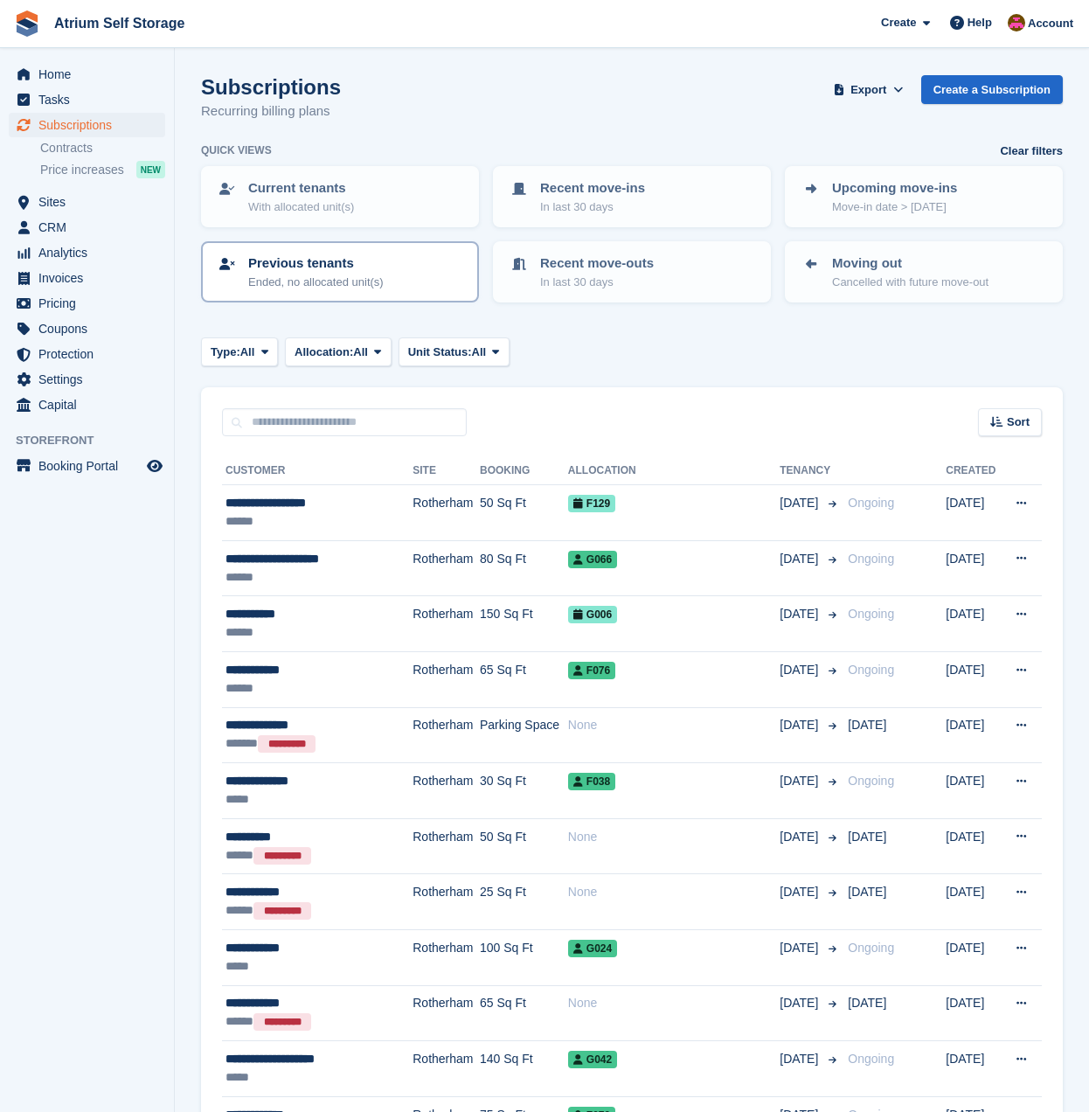
click at [320, 274] on p "Ended, no allocated unit(s)" at bounding box center [316, 282] width 136 height 17
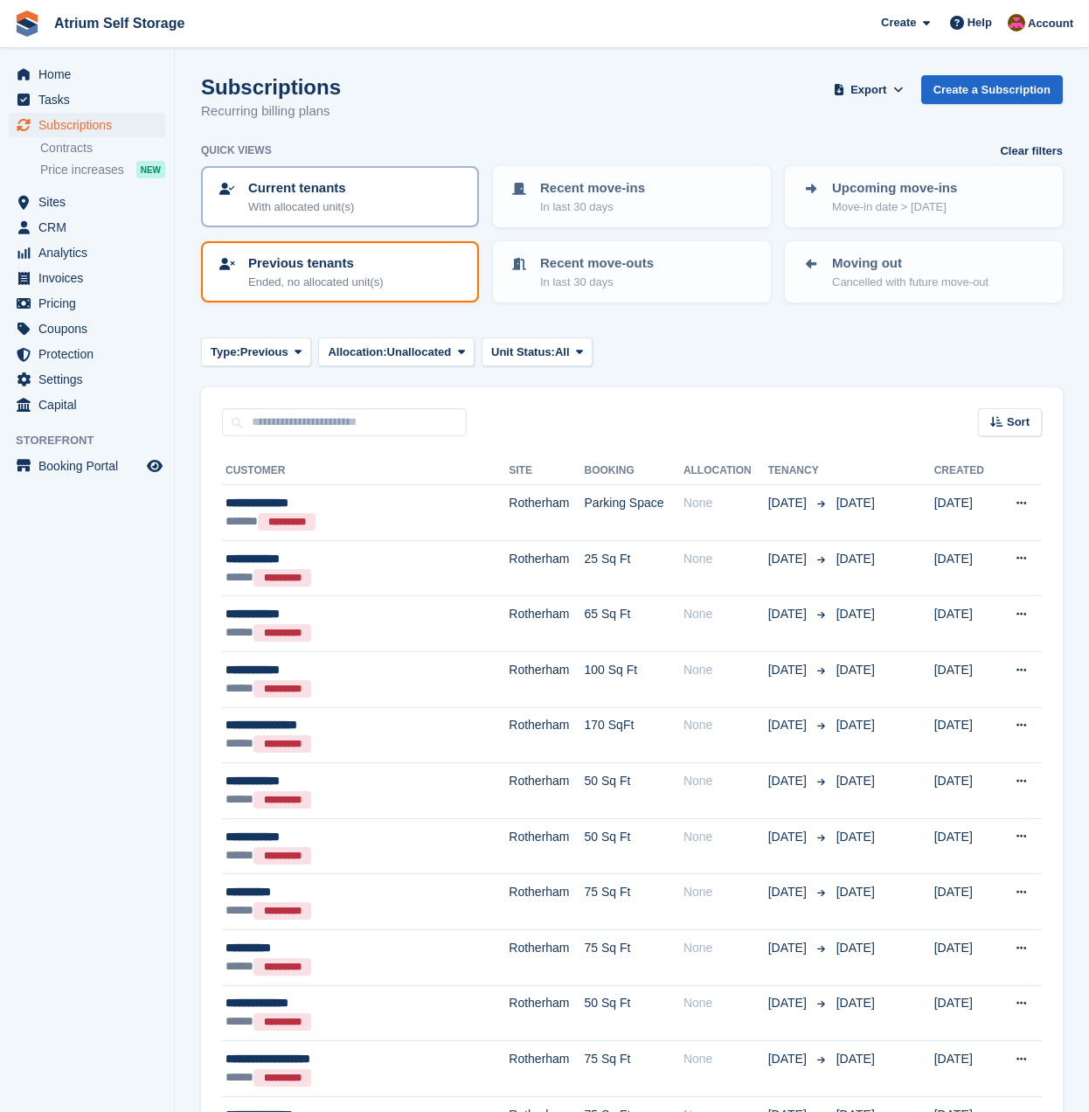
click at [333, 188] on p "Current tenants" at bounding box center [301, 188] width 106 height 20
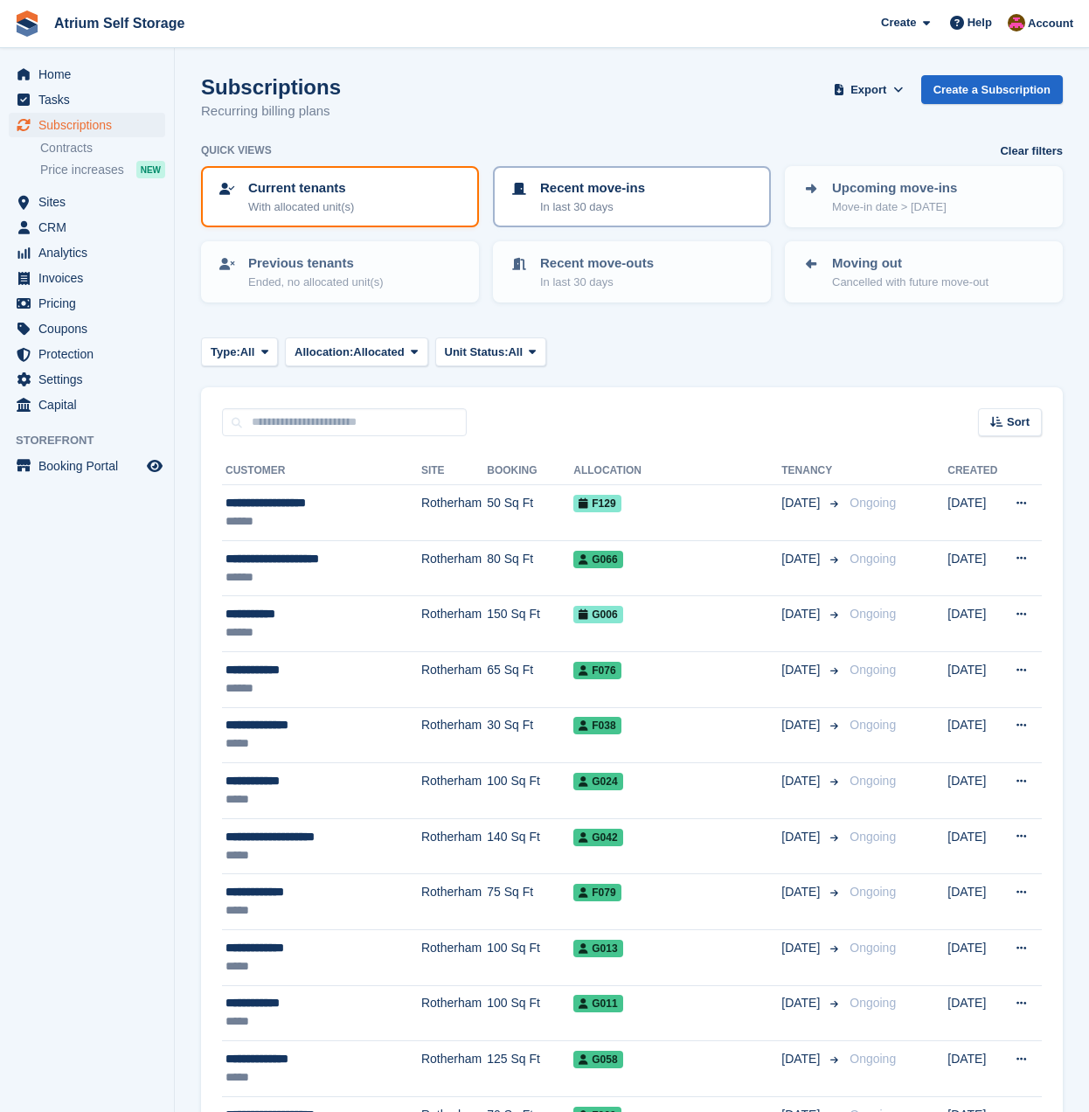
click at [575, 204] on p "In last 30 days" at bounding box center [592, 206] width 105 height 17
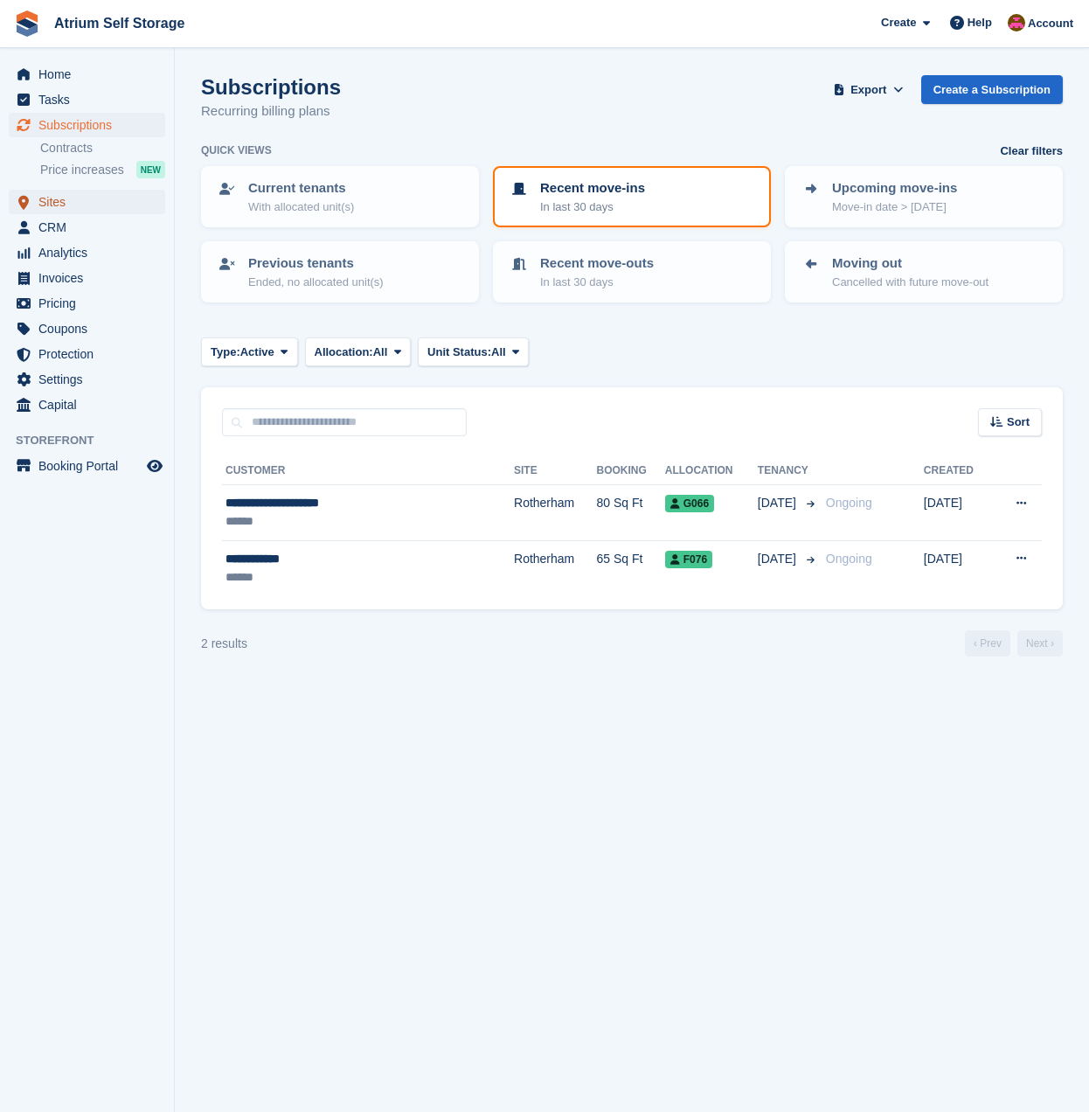
click at [64, 200] on span "Sites" at bounding box center [90, 202] width 105 height 24
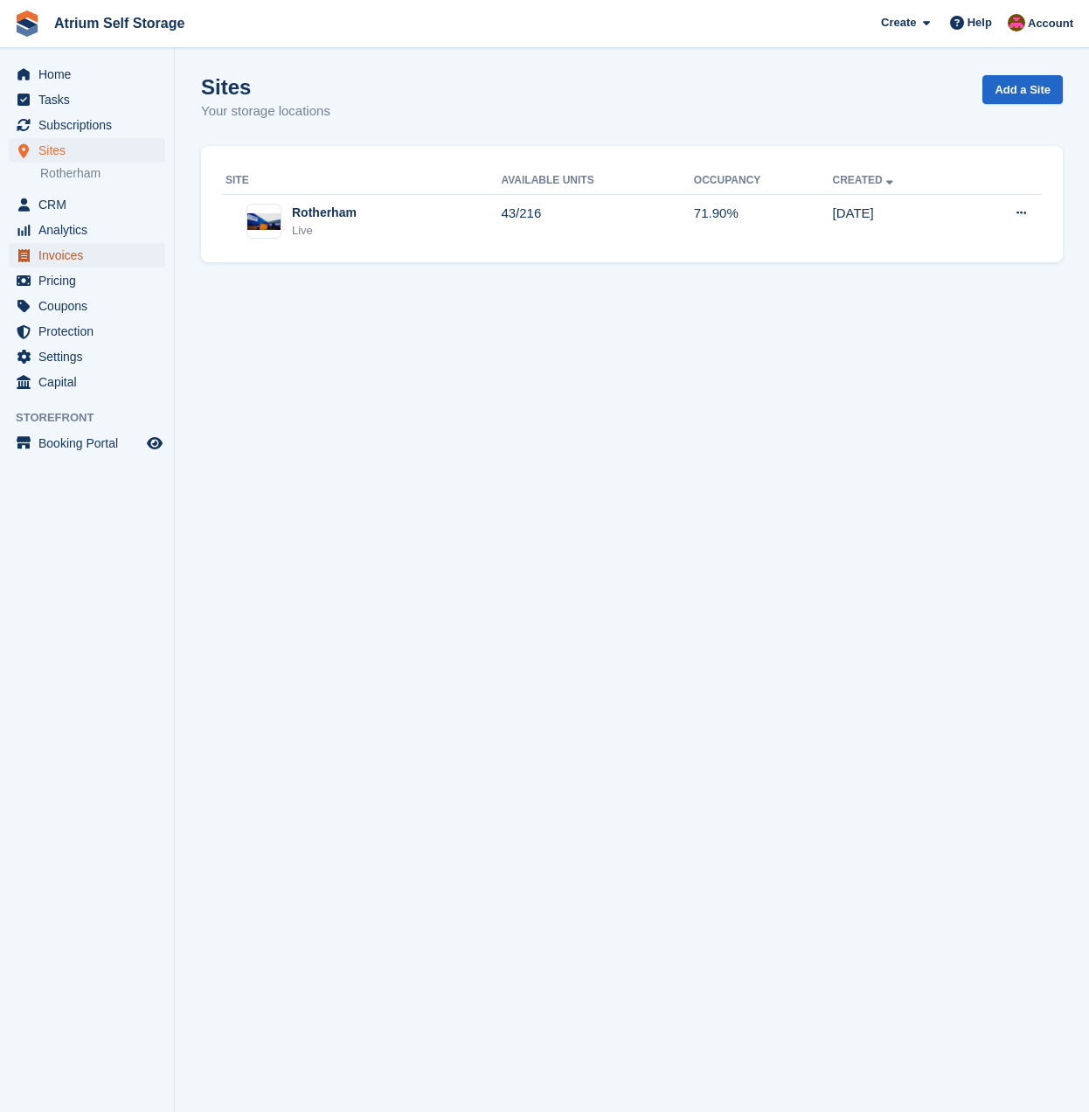
click at [73, 255] on span "Invoices" at bounding box center [90, 255] width 105 height 24
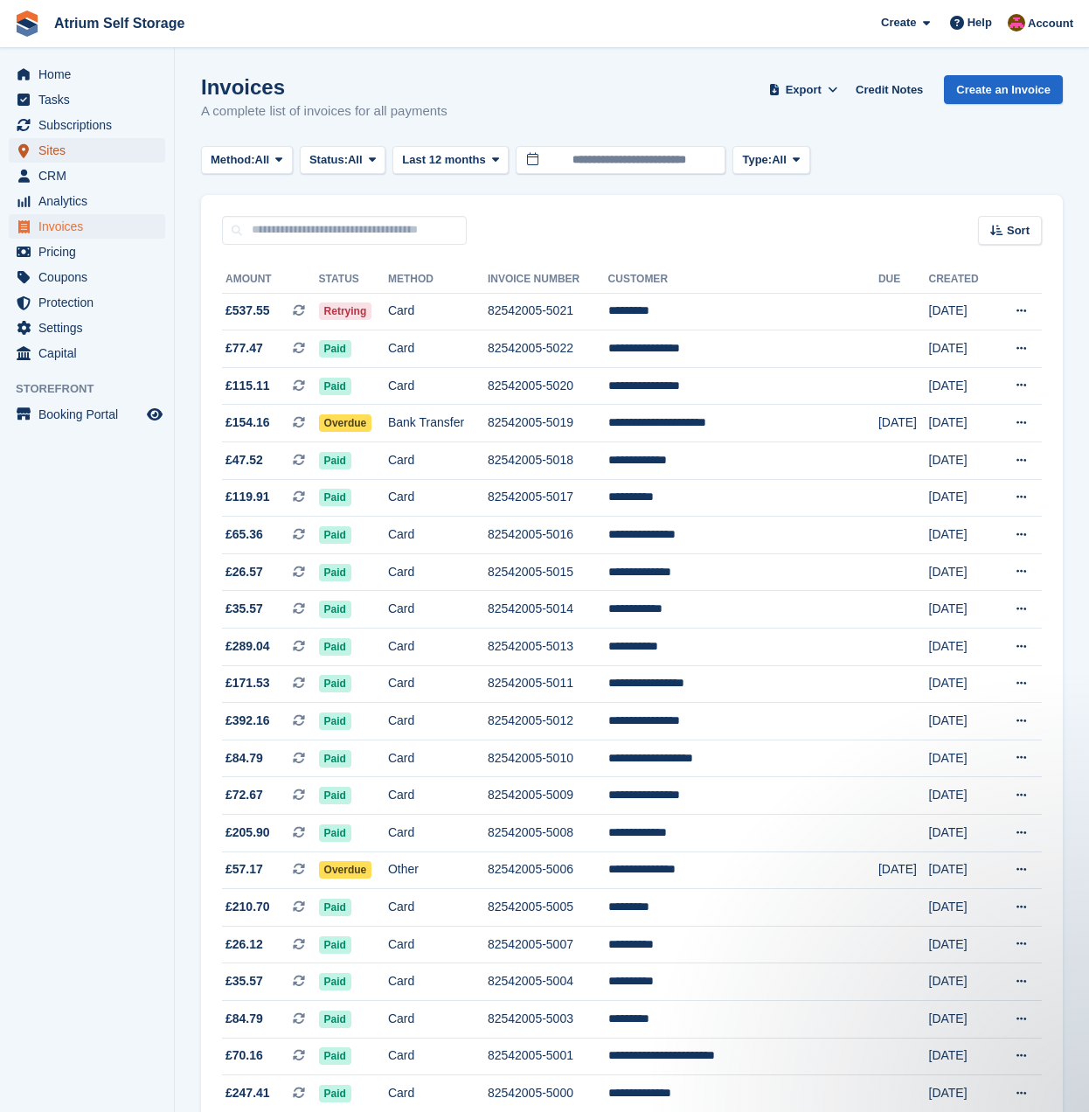
click at [56, 153] on span "Sites" at bounding box center [90, 150] width 105 height 24
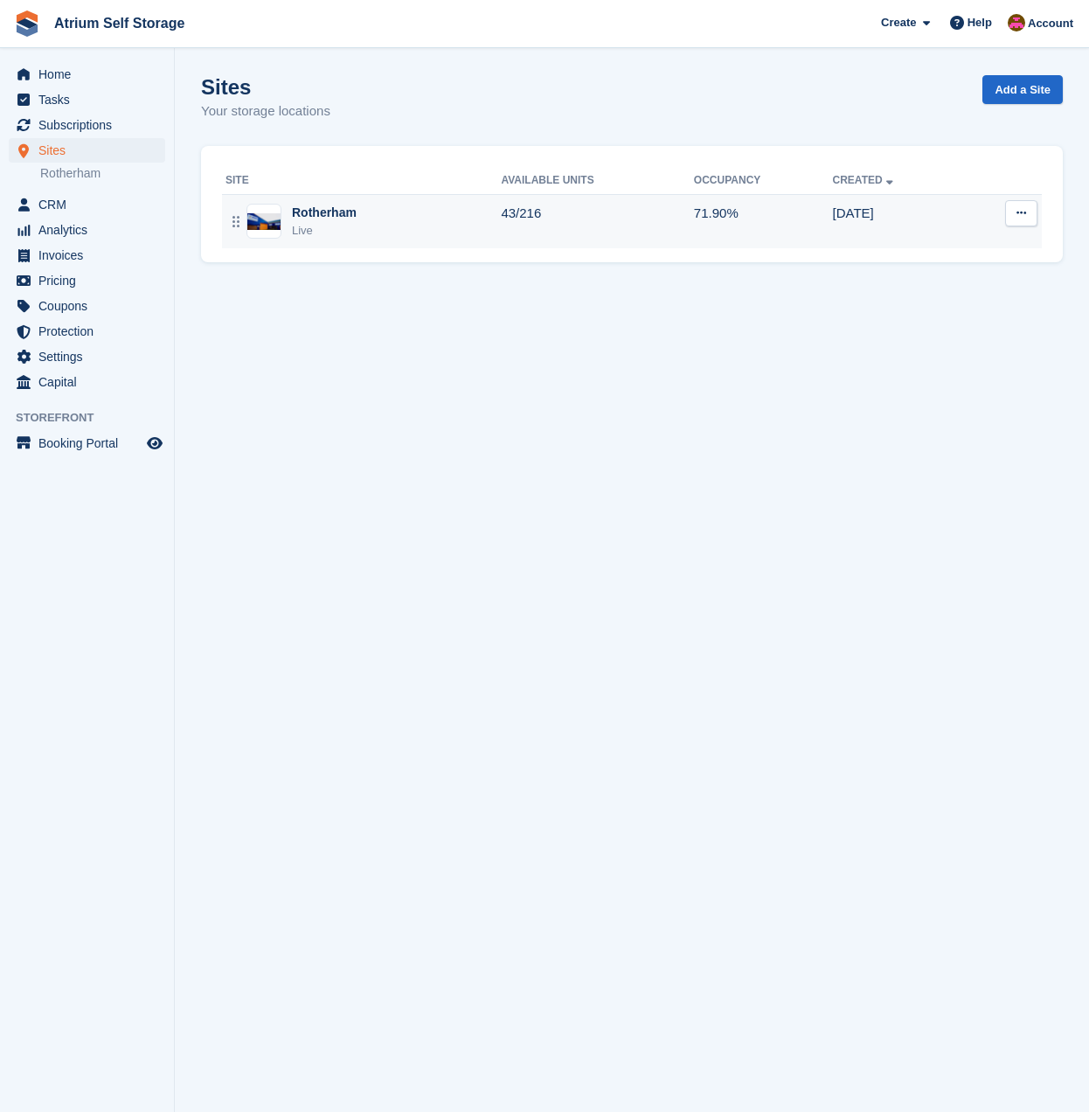
click at [413, 239] on div "Rotherham Live" at bounding box center [363, 222] width 275 height 36
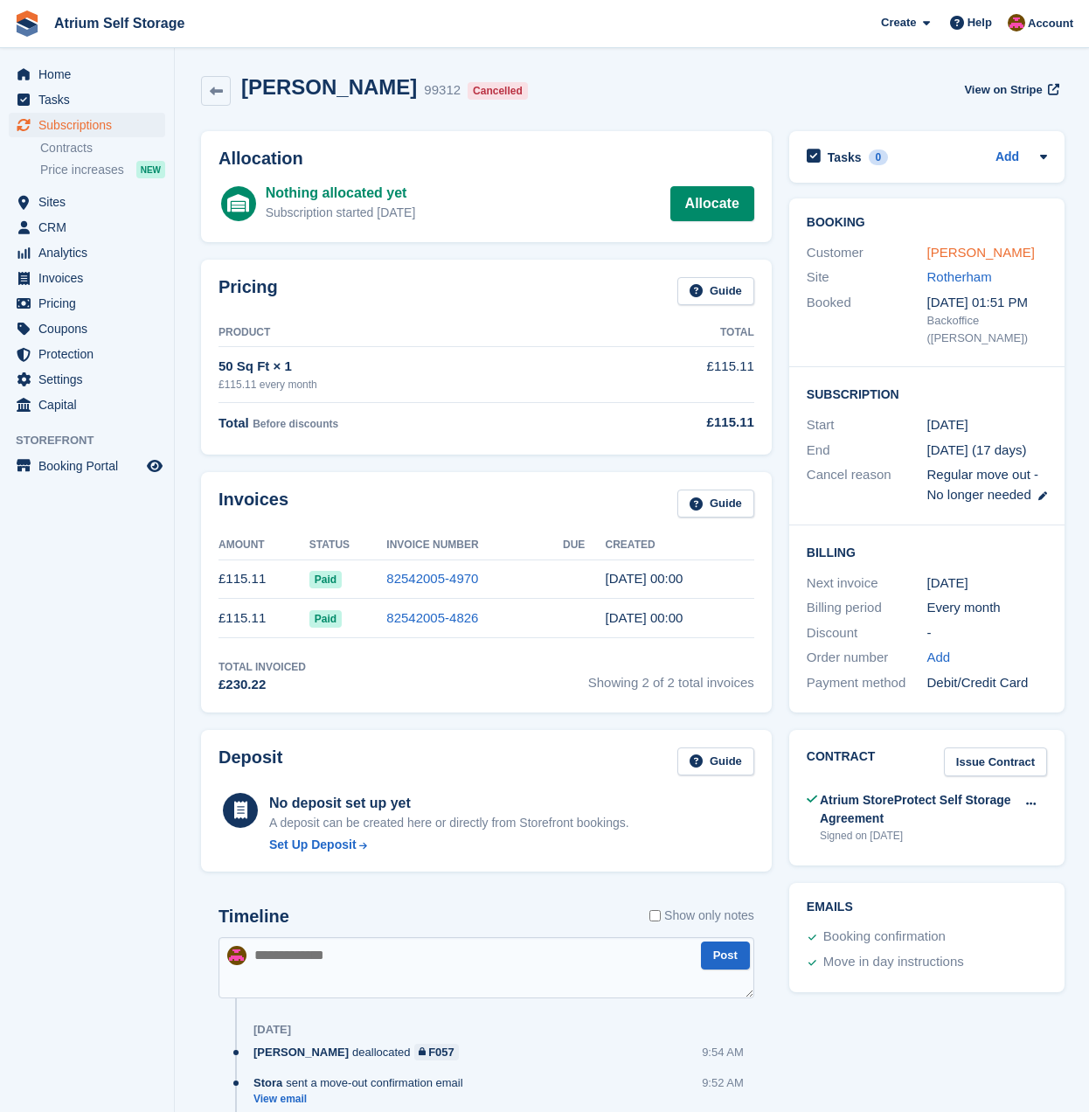
click at [939, 247] on link "[PERSON_NAME]" at bounding box center [982, 252] width 108 height 15
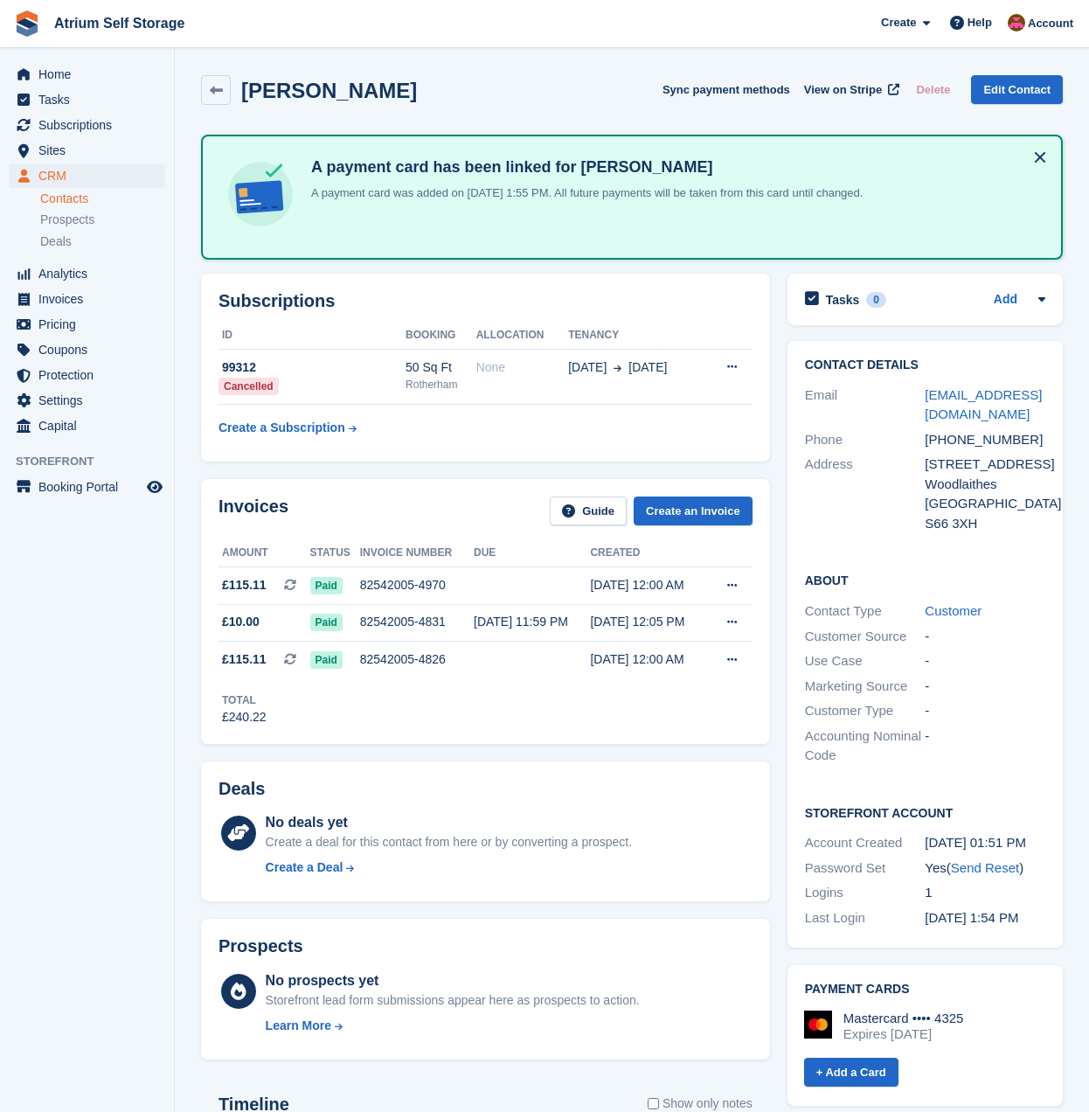
click at [1032, 156] on button at bounding box center [1040, 157] width 28 height 28
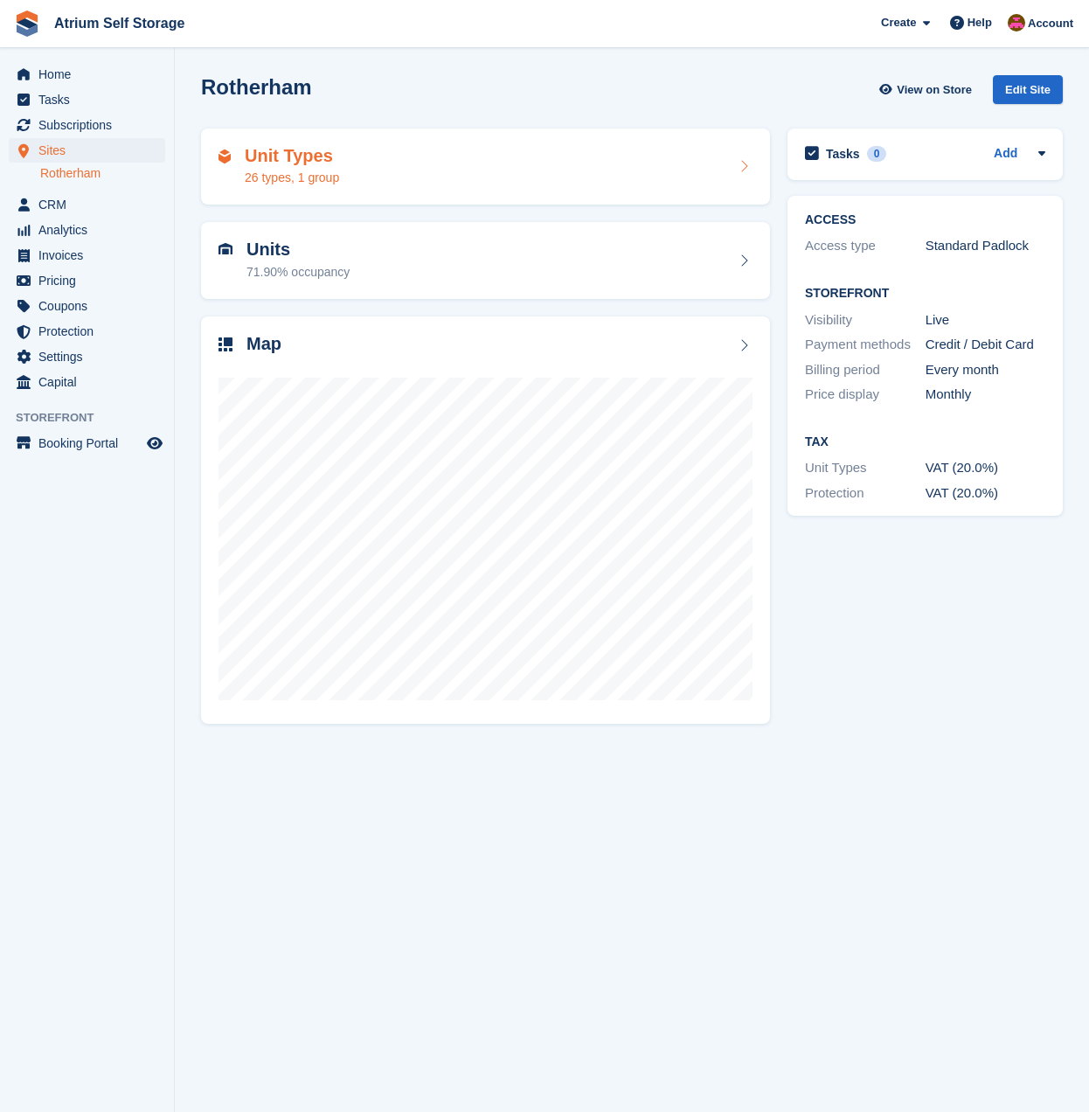
click at [440, 162] on div "Unit Types 26 types, 1 group" at bounding box center [486, 167] width 534 height 42
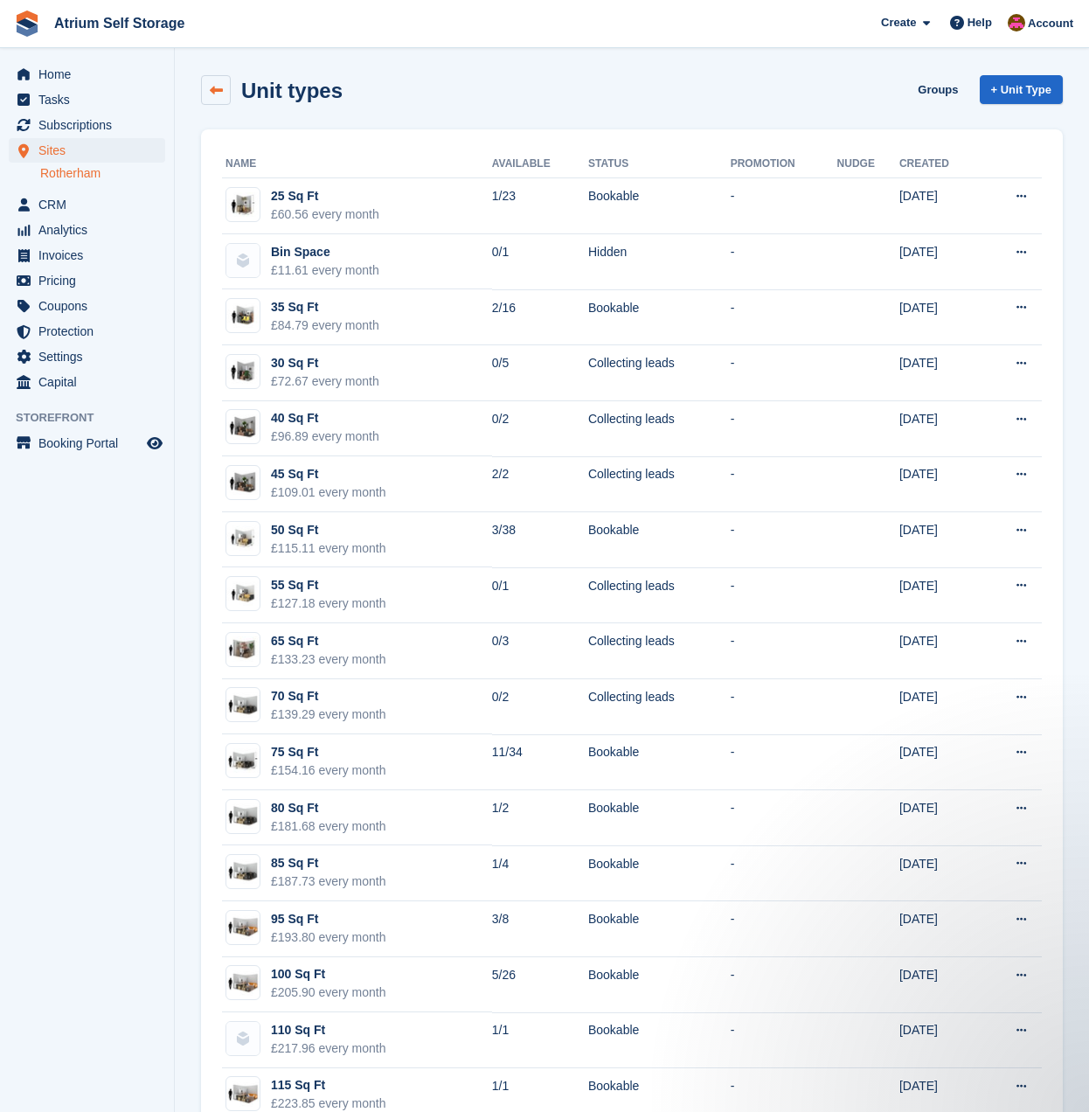
click at [223, 87] on link at bounding box center [216, 90] width 30 height 30
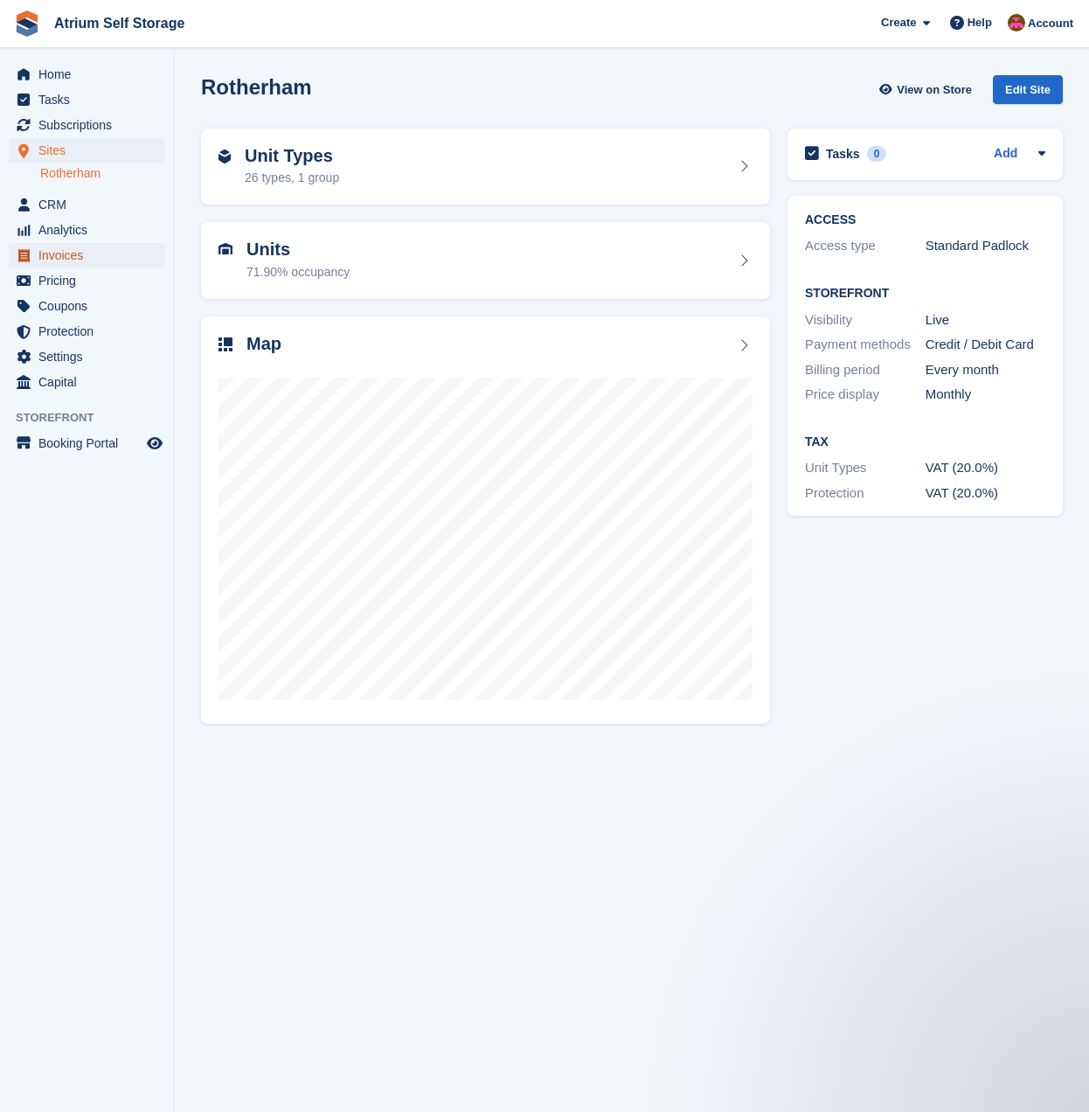
click at [75, 254] on span "Invoices" at bounding box center [90, 255] width 105 height 24
